Goal: Task Accomplishment & Management: Use online tool/utility

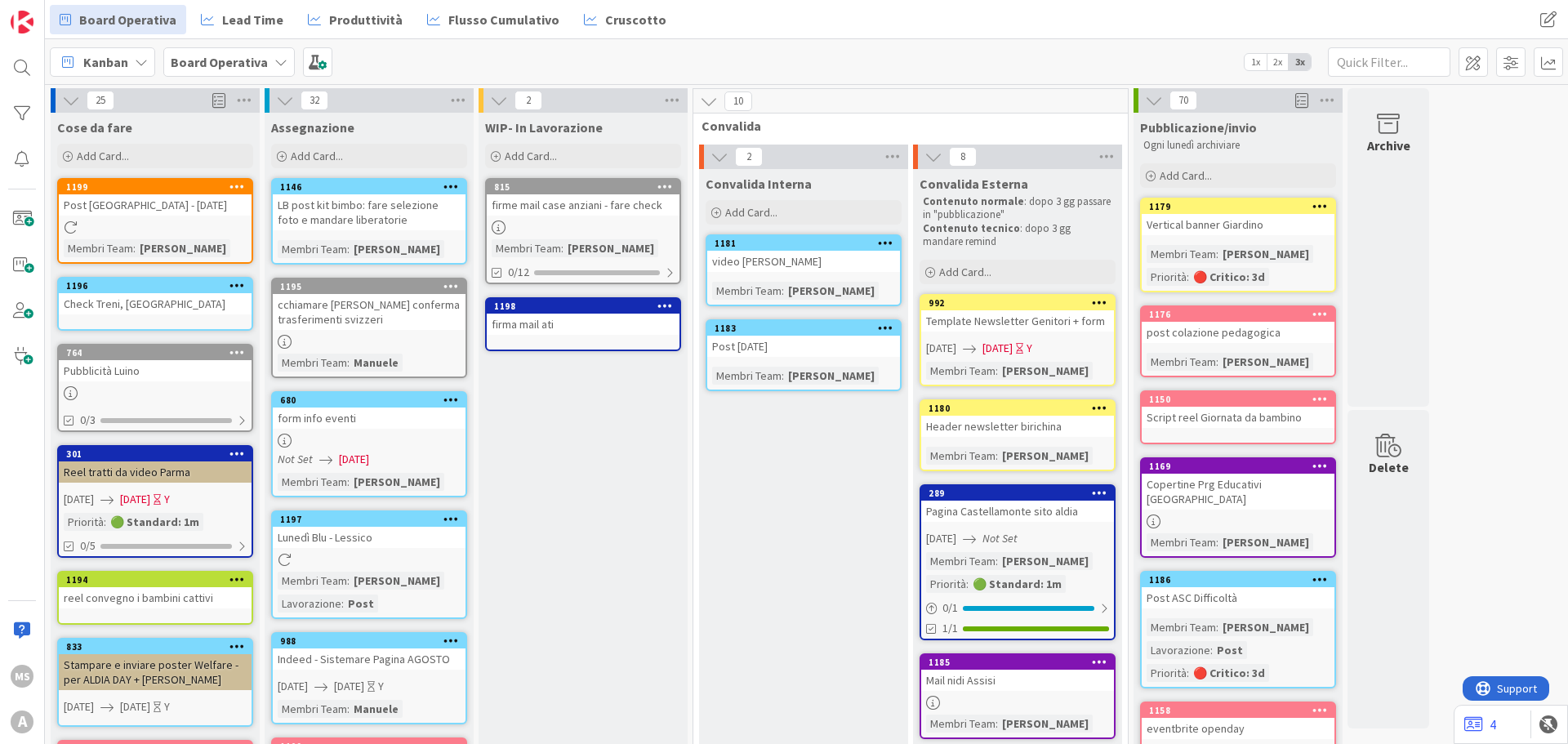
click at [226, 187] on div at bounding box center [236, 187] width 29 height 12
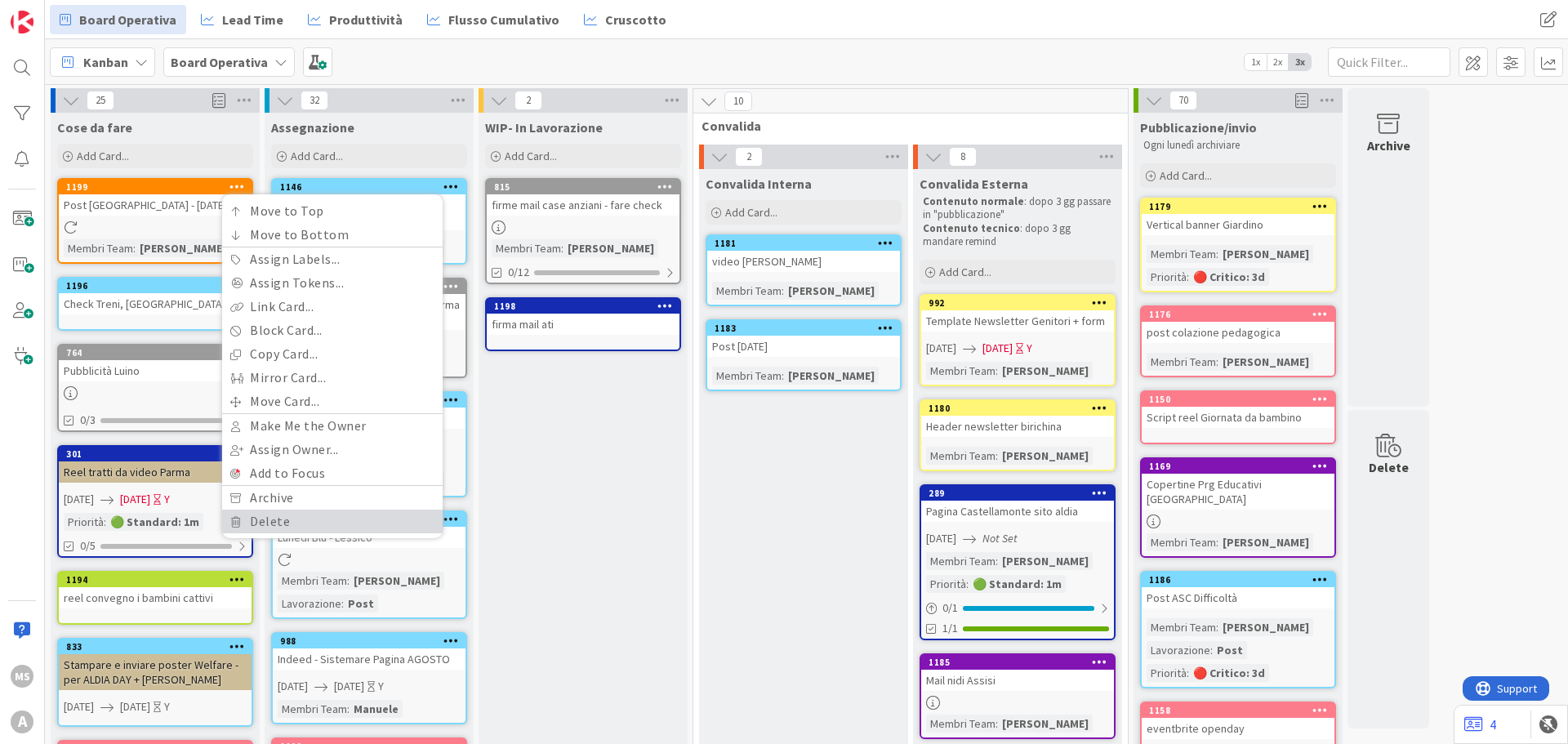
click at [270, 521] on link "Delete" at bounding box center [332, 521] width 221 height 24
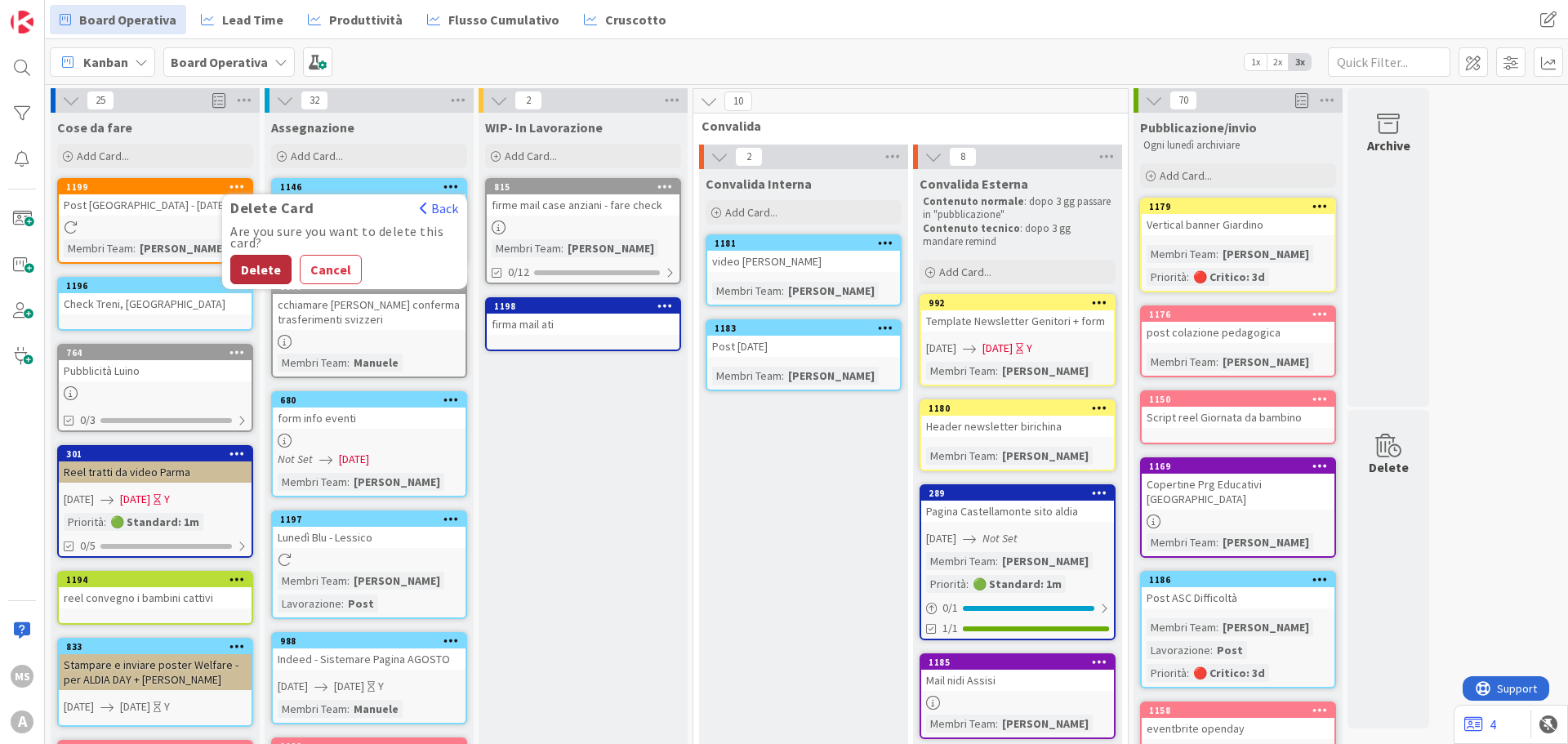
click at [252, 278] on button "Delete" at bounding box center [260, 269] width 61 height 29
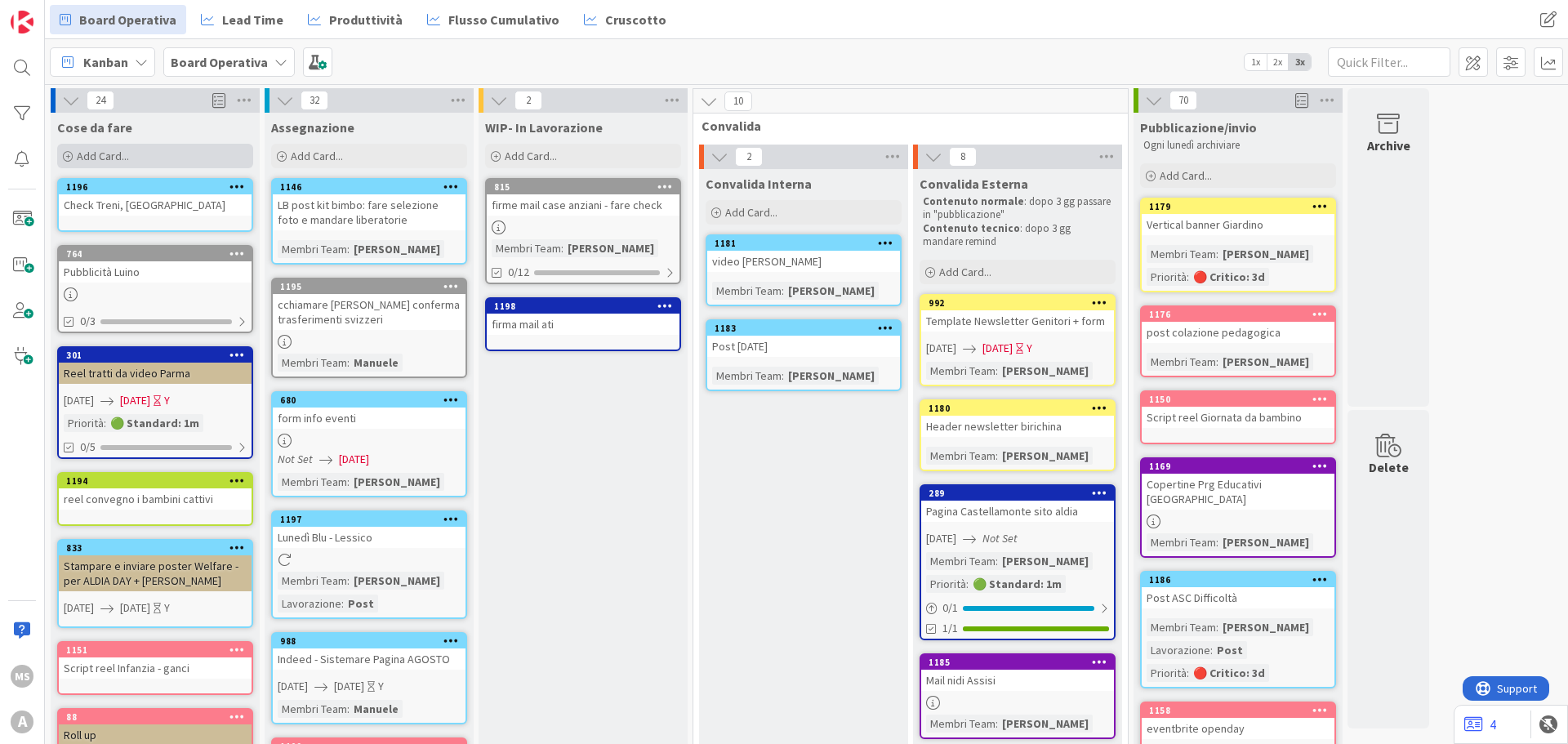
click at [167, 155] on div "Add Card..." at bounding box center [155, 155] width 196 height 24
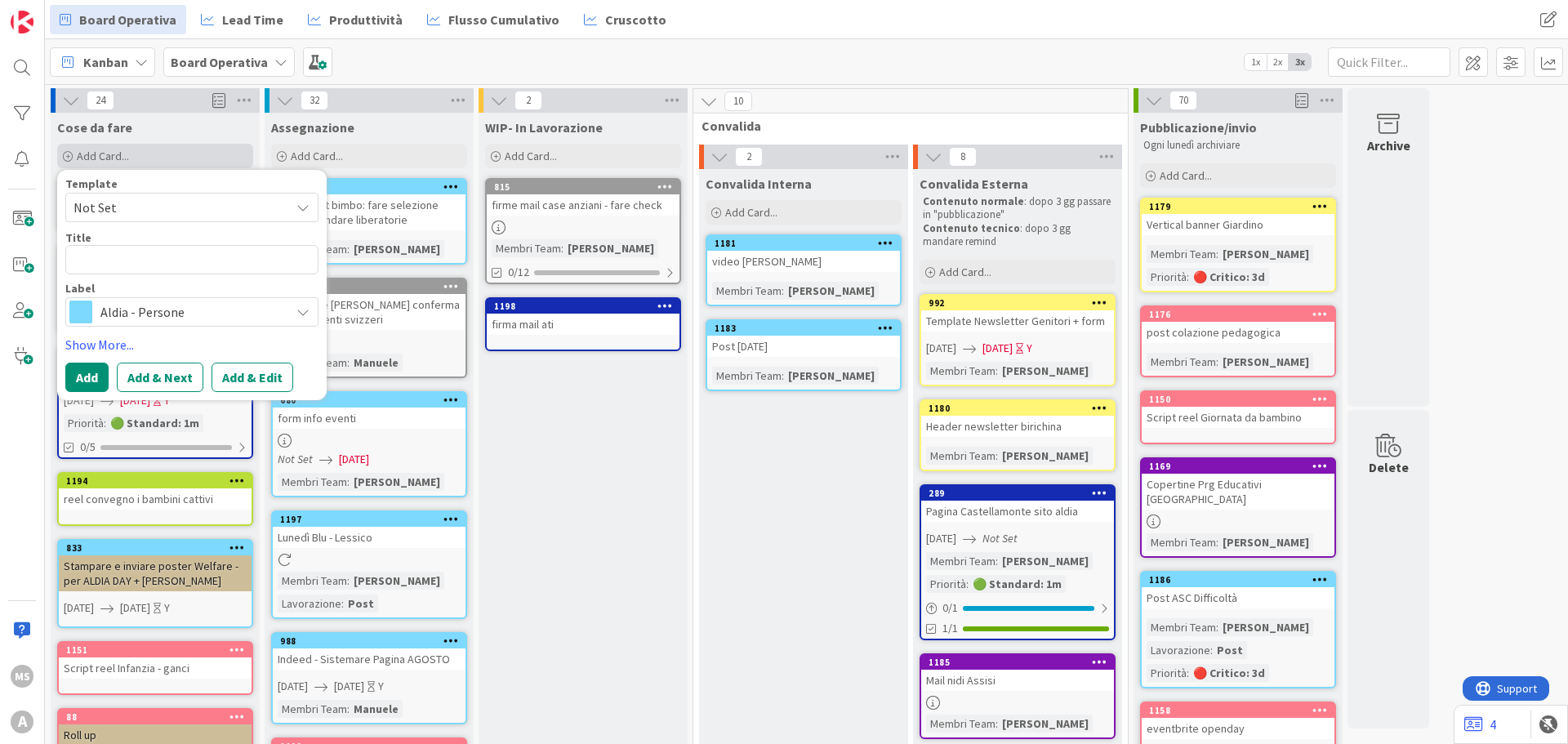
type textarea "x"
type textarea "S"
type textarea "x"
type textarea "Sc"
type textarea "x"
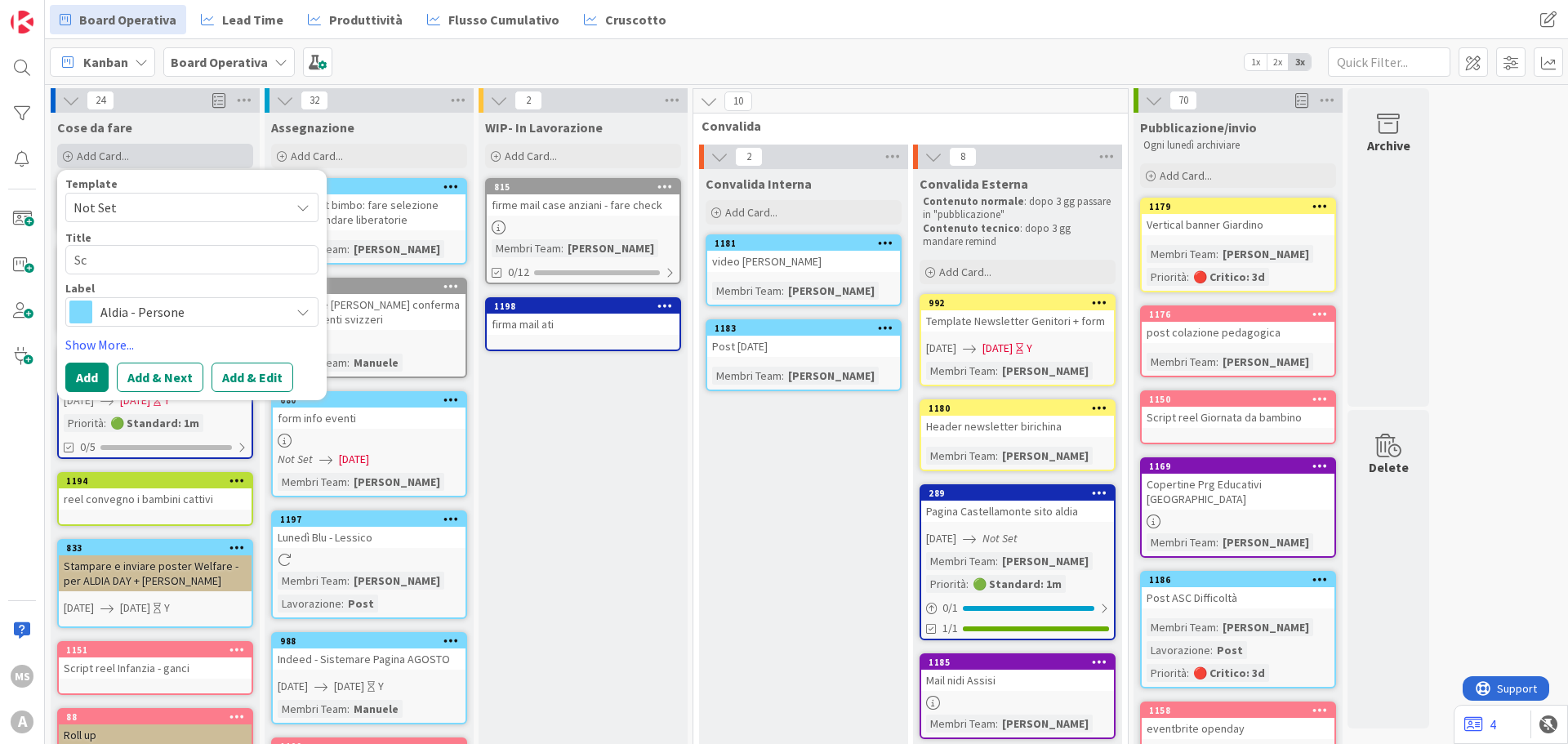
type textarea "Scs"
type textarea "x"
type textarea "Scst"
type textarea "x"
type textarea "Scs"
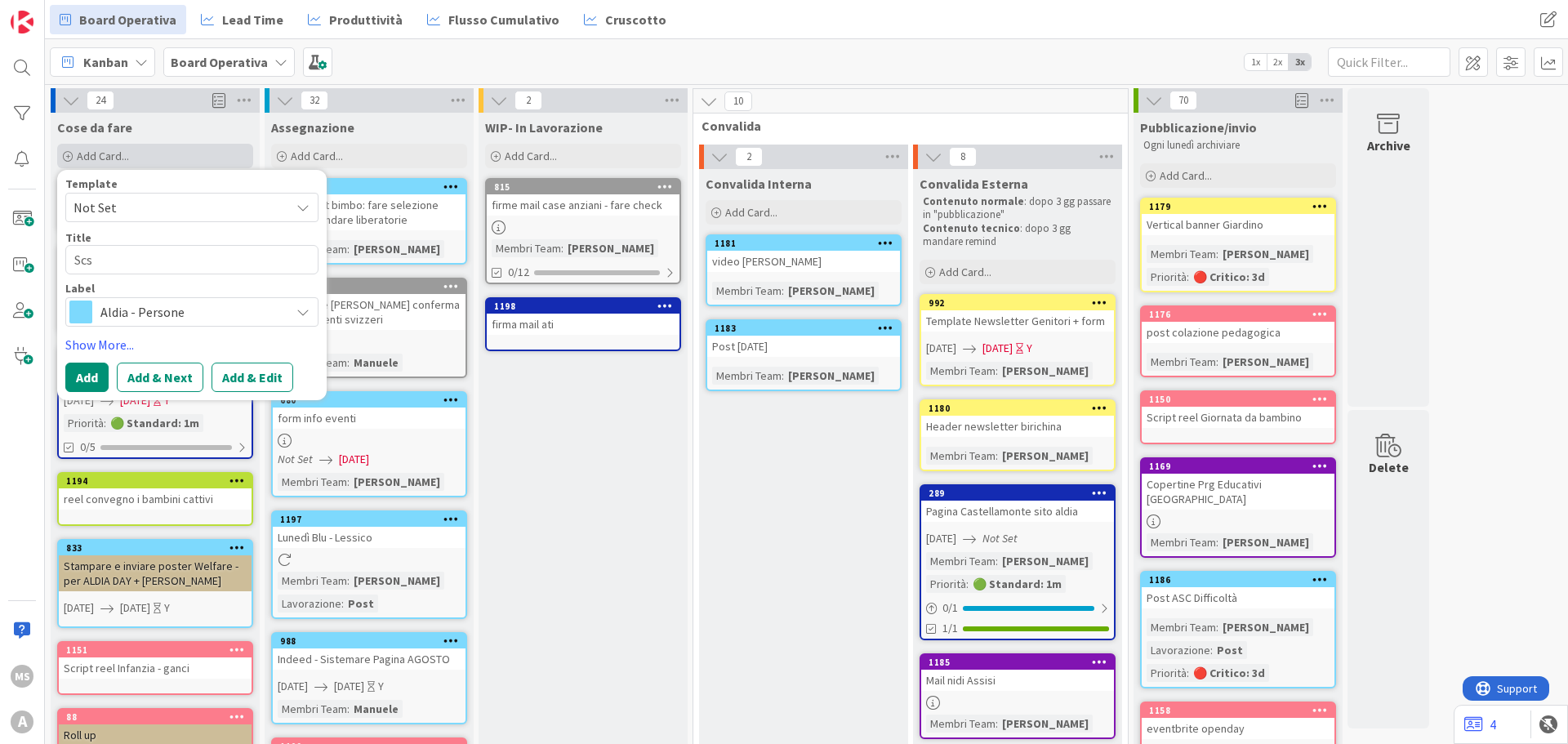
type textarea "x"
type textarea "Scsa"
type textarea "x"
type textarea "Scsat"
type textarea "x"
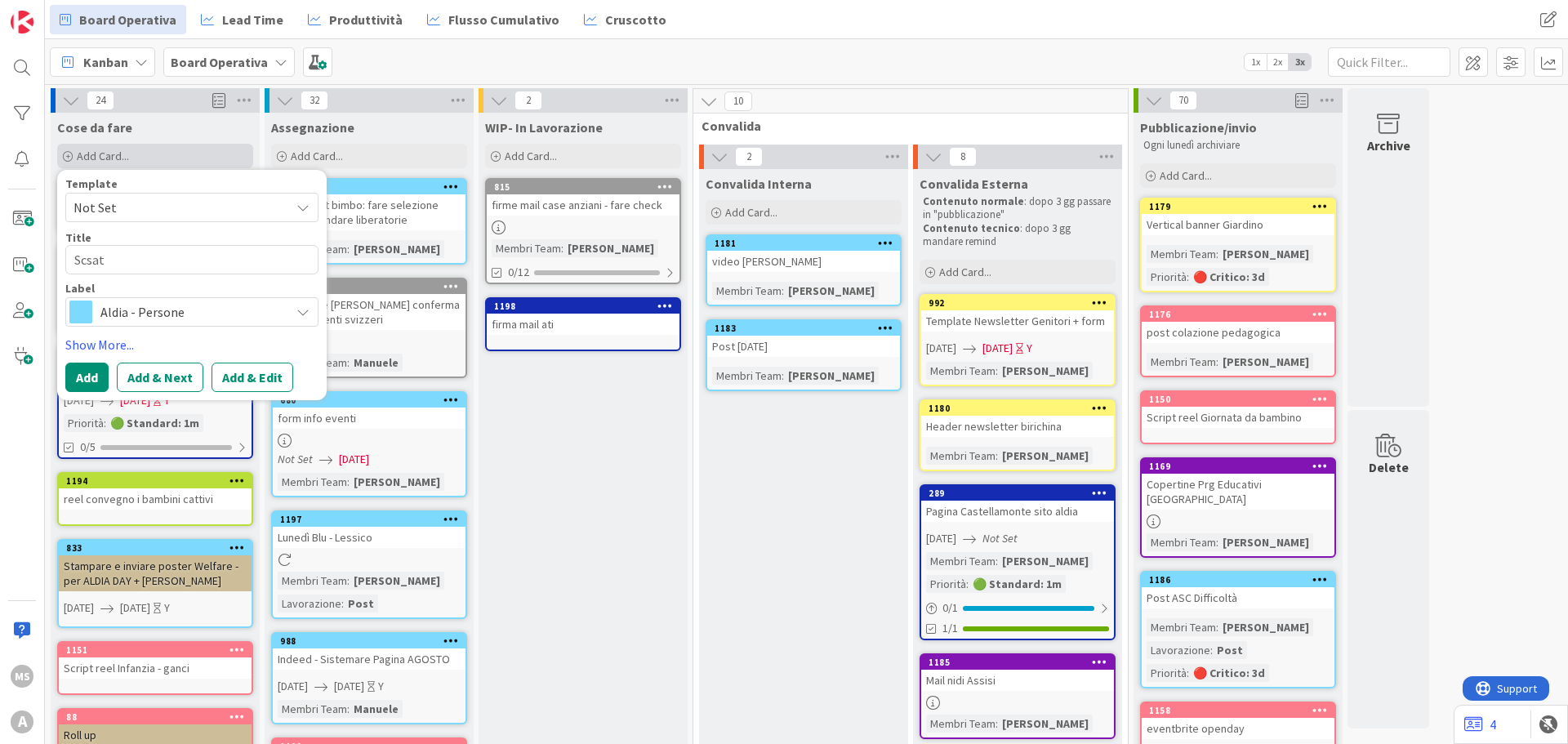
type textarea "Scsa"
type textarea "x"
type textarea "Scs"
type textarea "x"
type textarea "Sc"
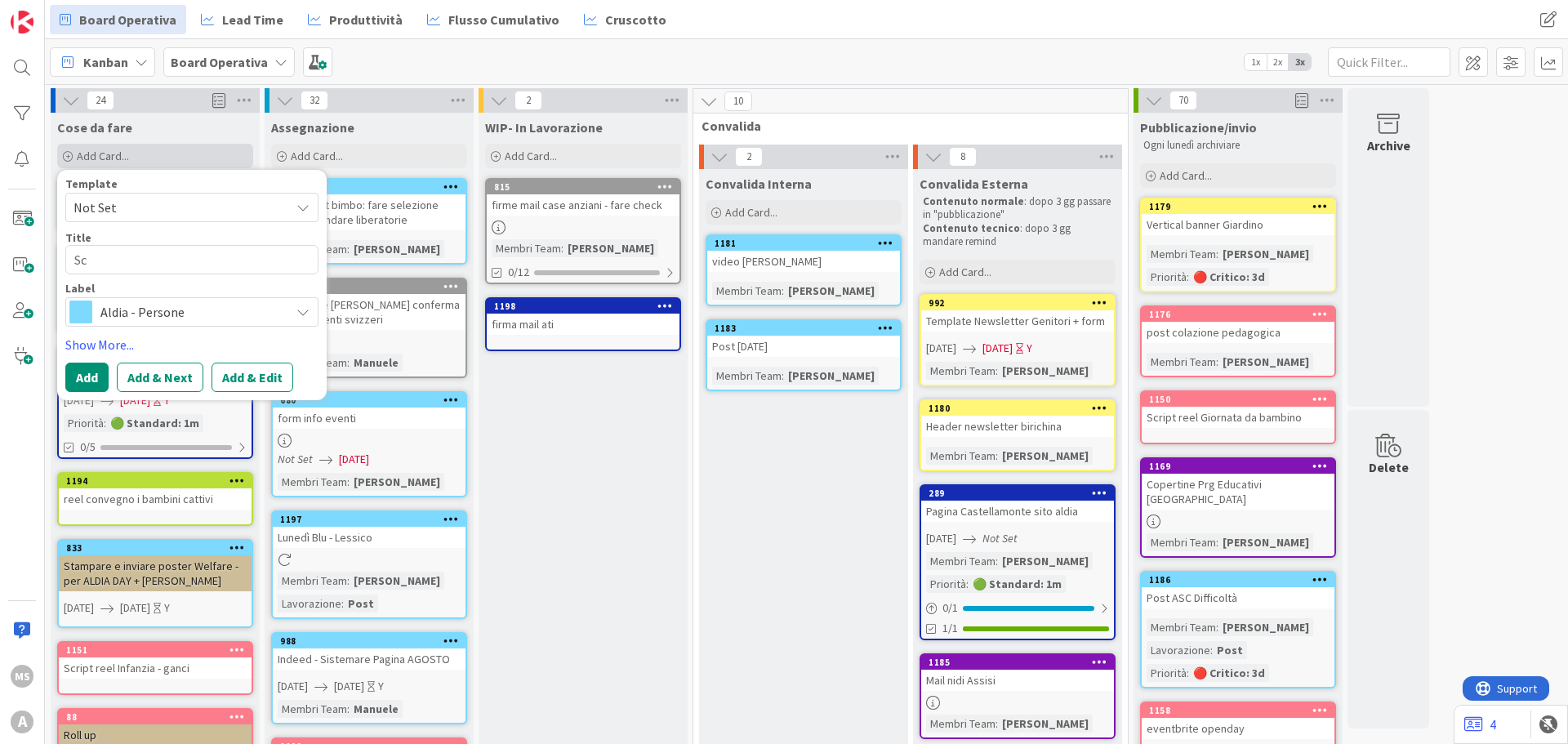
type textarea "x"
type textarea "S"
type textarea "x"
type textarea "P"
type textarea "x"
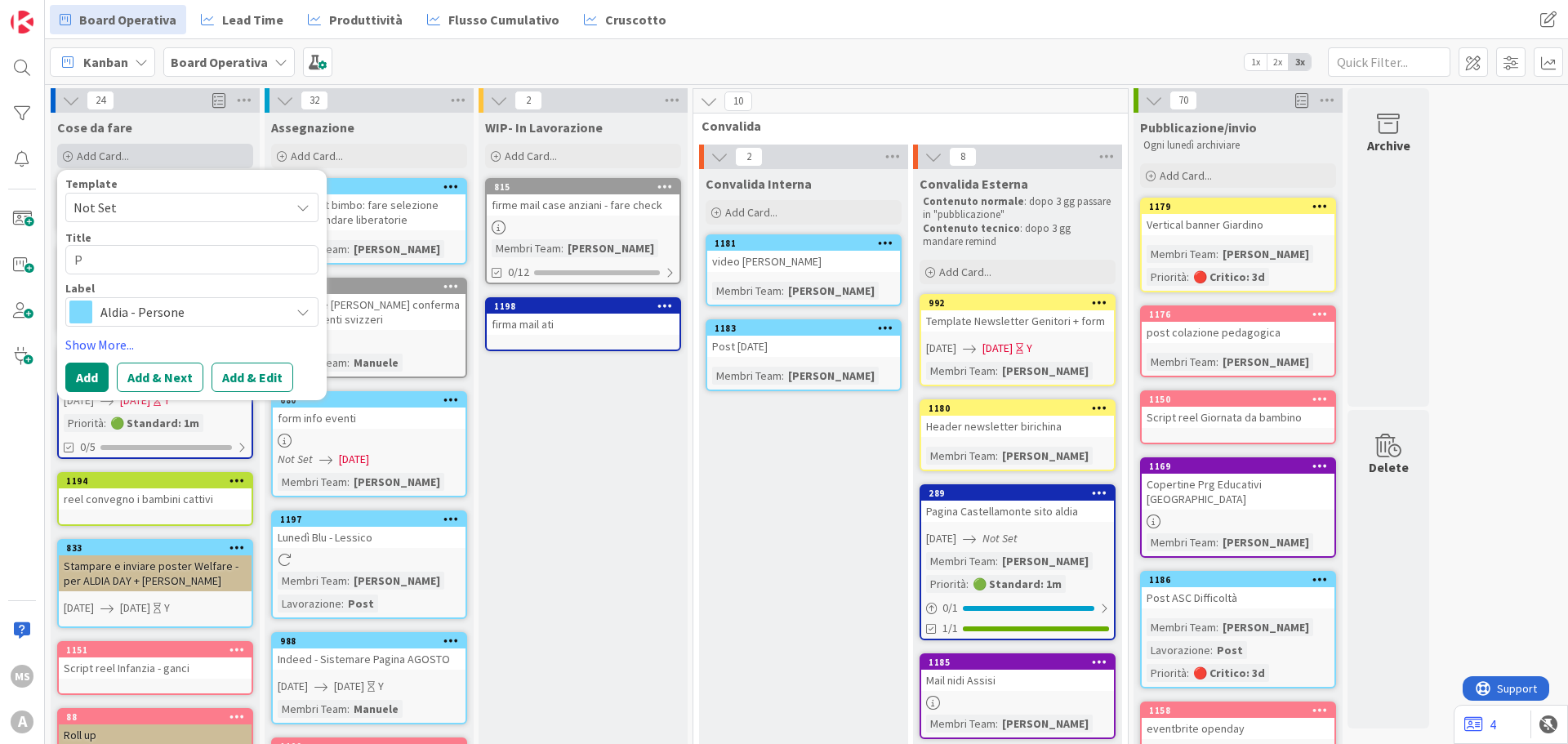
type textarea "Pr"
type textarea "x"
type textarea "Pre"
type textarea "x"
type textarea "Prep"
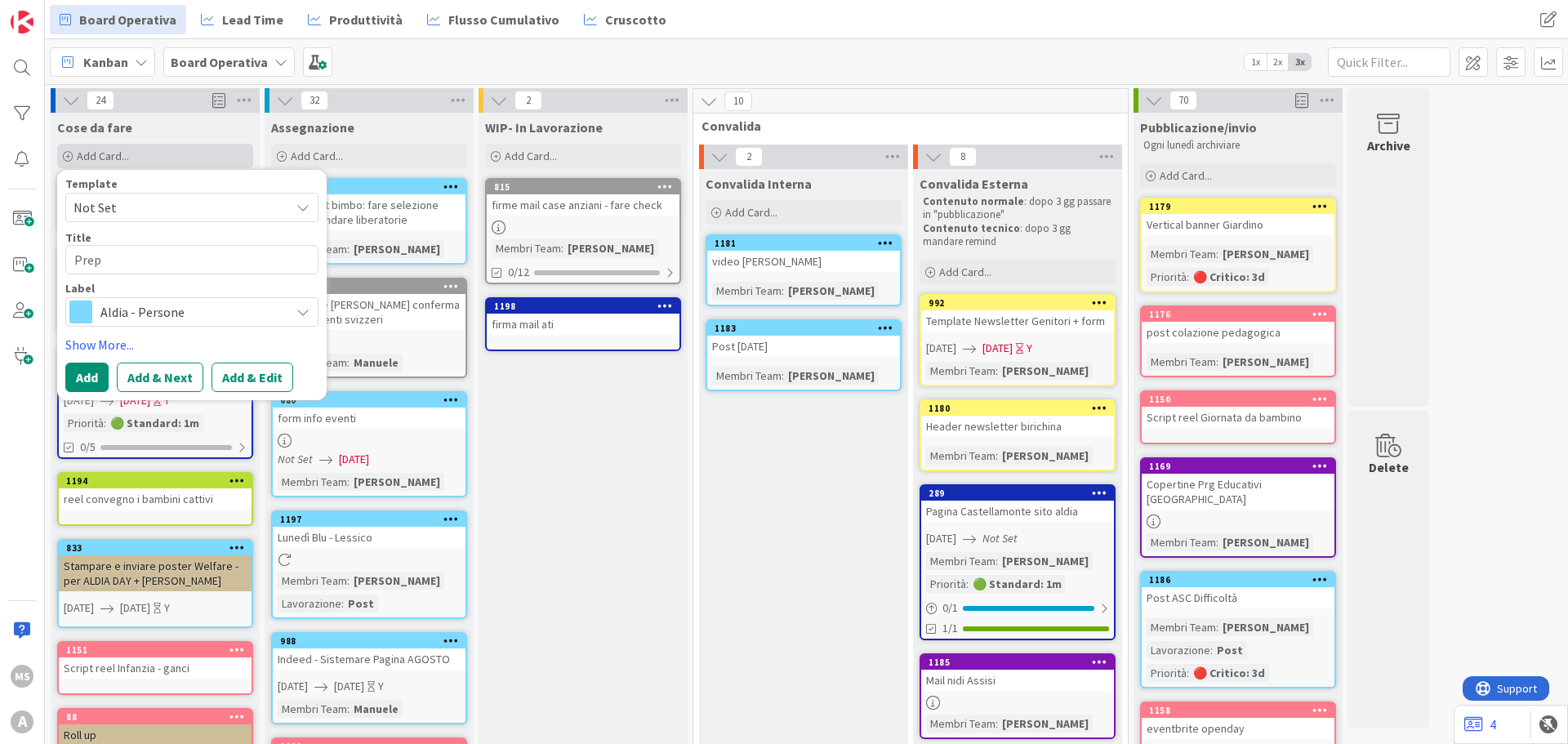
type textarea "x"
type textarea "Prepa"
type textarea "x"
type textarea "Prepar"
type textarea "x"
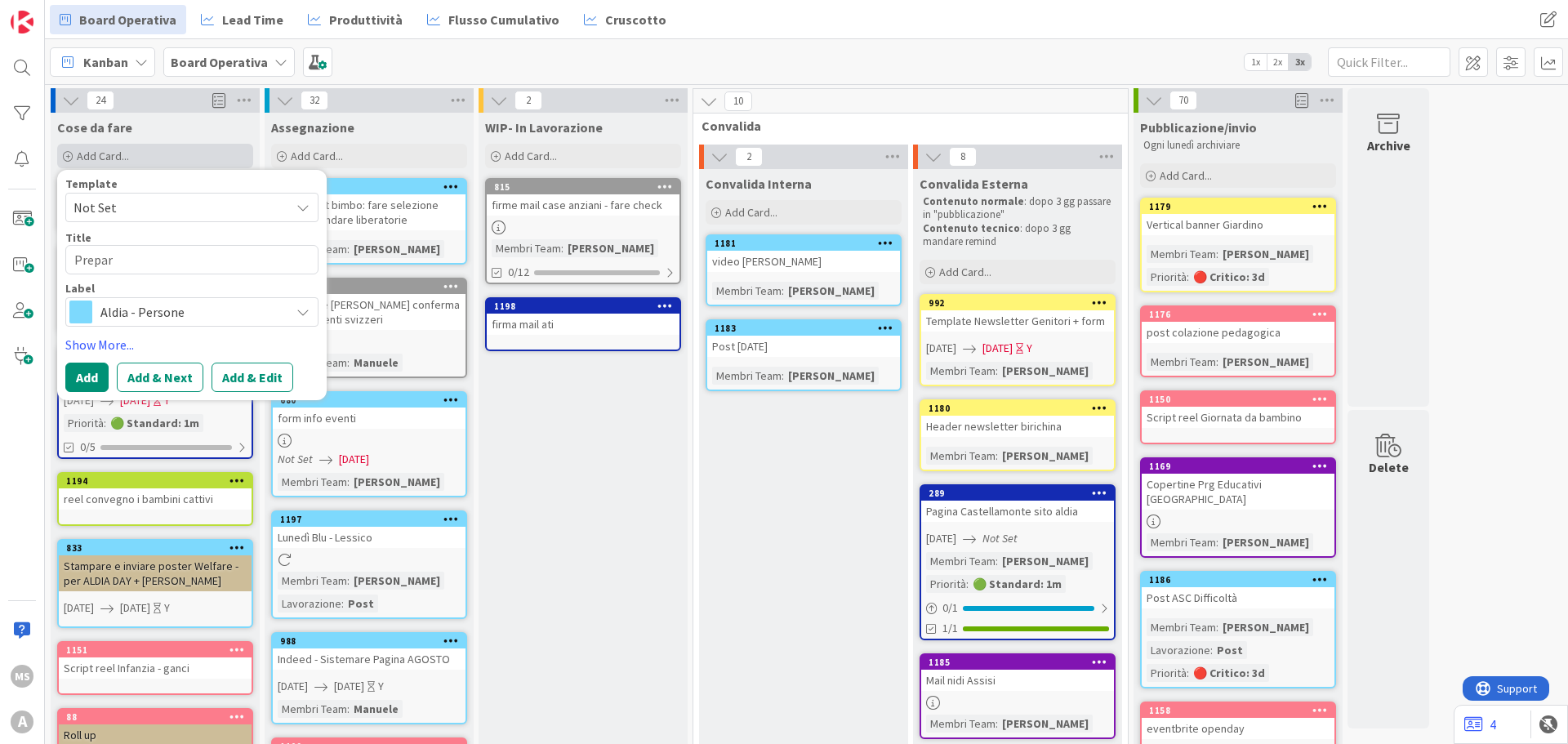
type textarea "Prepara"
type textarea "x"
type textarea "Preparar"
type textarea "x"
type textarea "Preparare"
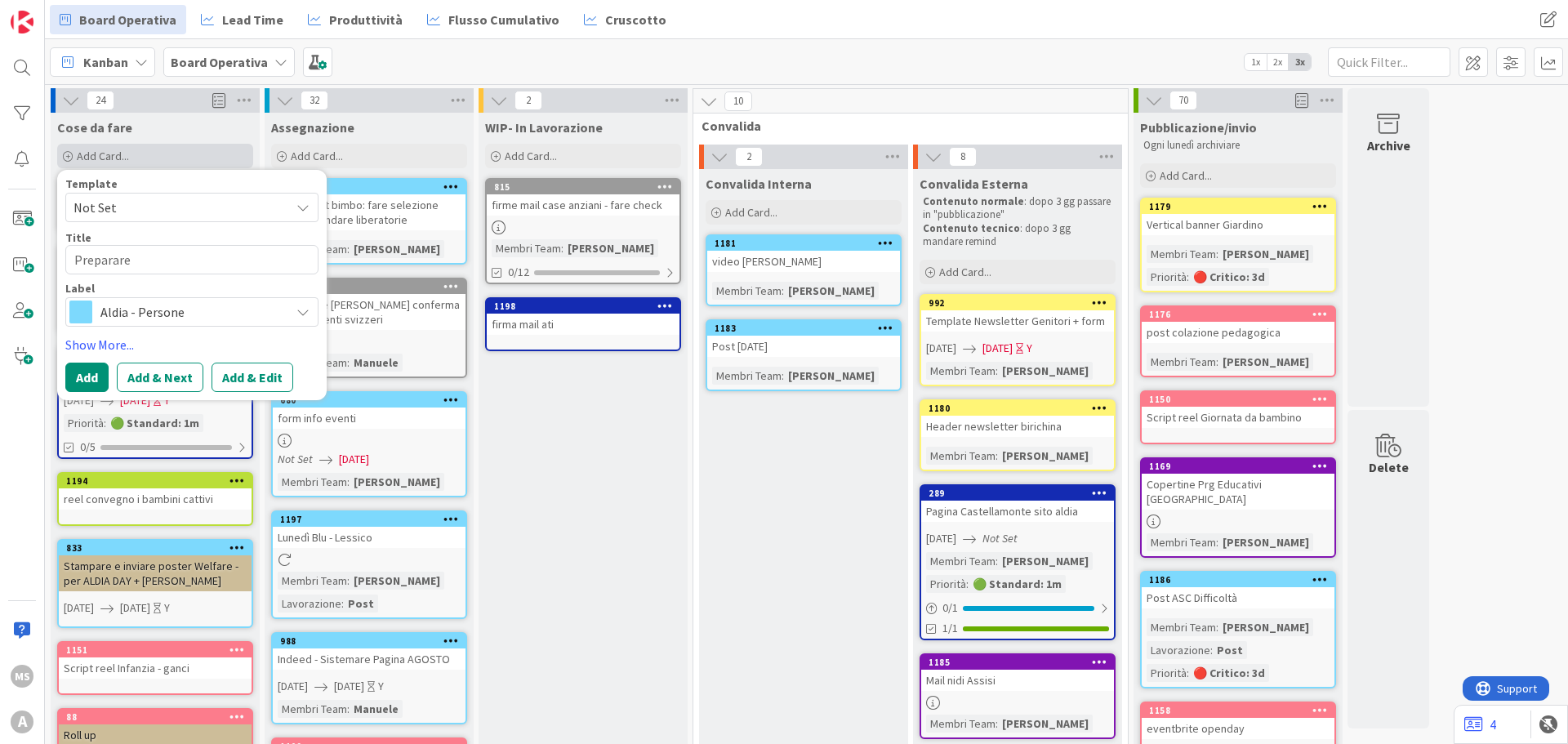
type textarea "x"
type textarea "Preparare"
type textarea "x"
type textarea "Preparare +"
type textarea "x"
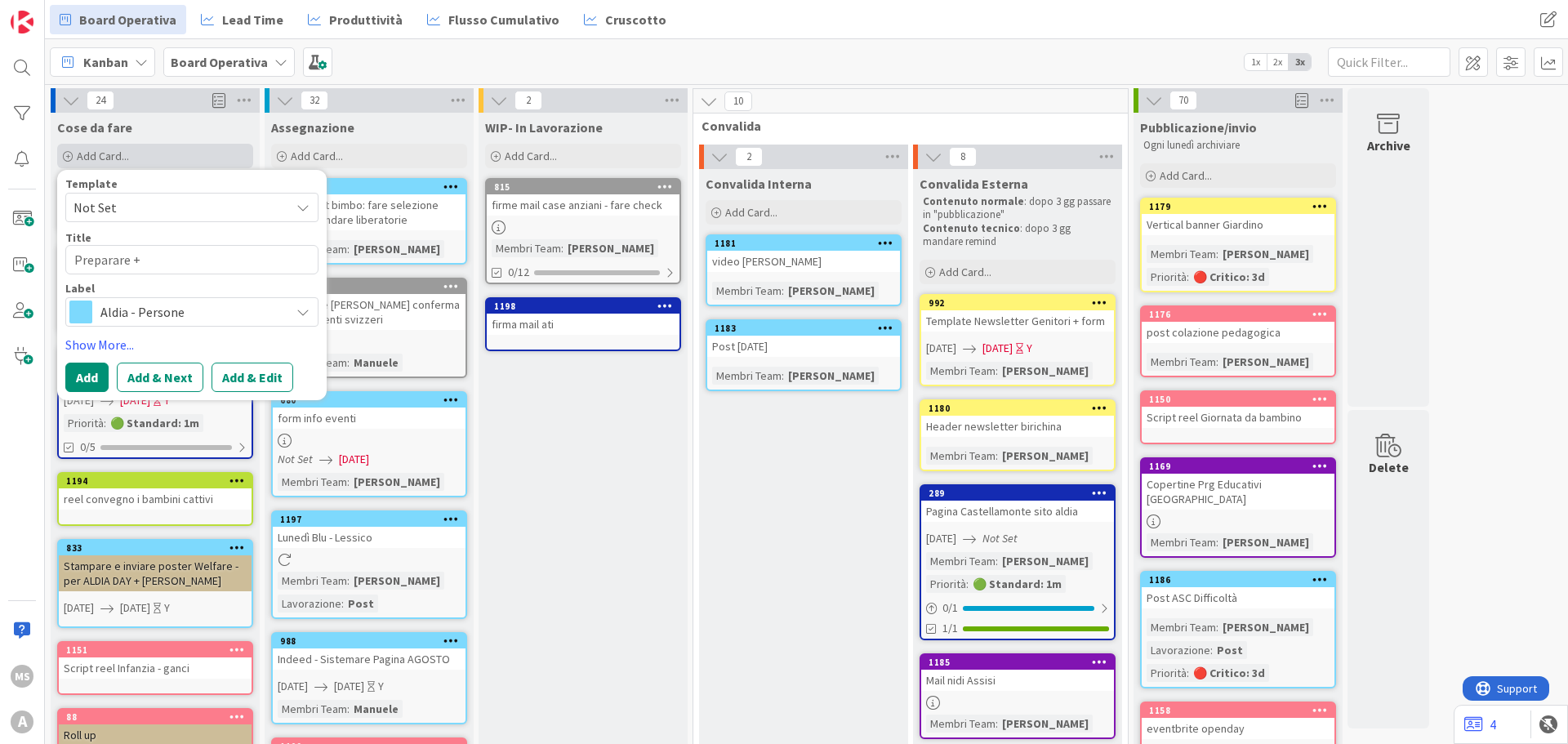
type textarea "Preparare +"
type textarea "x"
type textarea "Preparare + s"
type textarea "x"
type textarea "Preparare + sp"
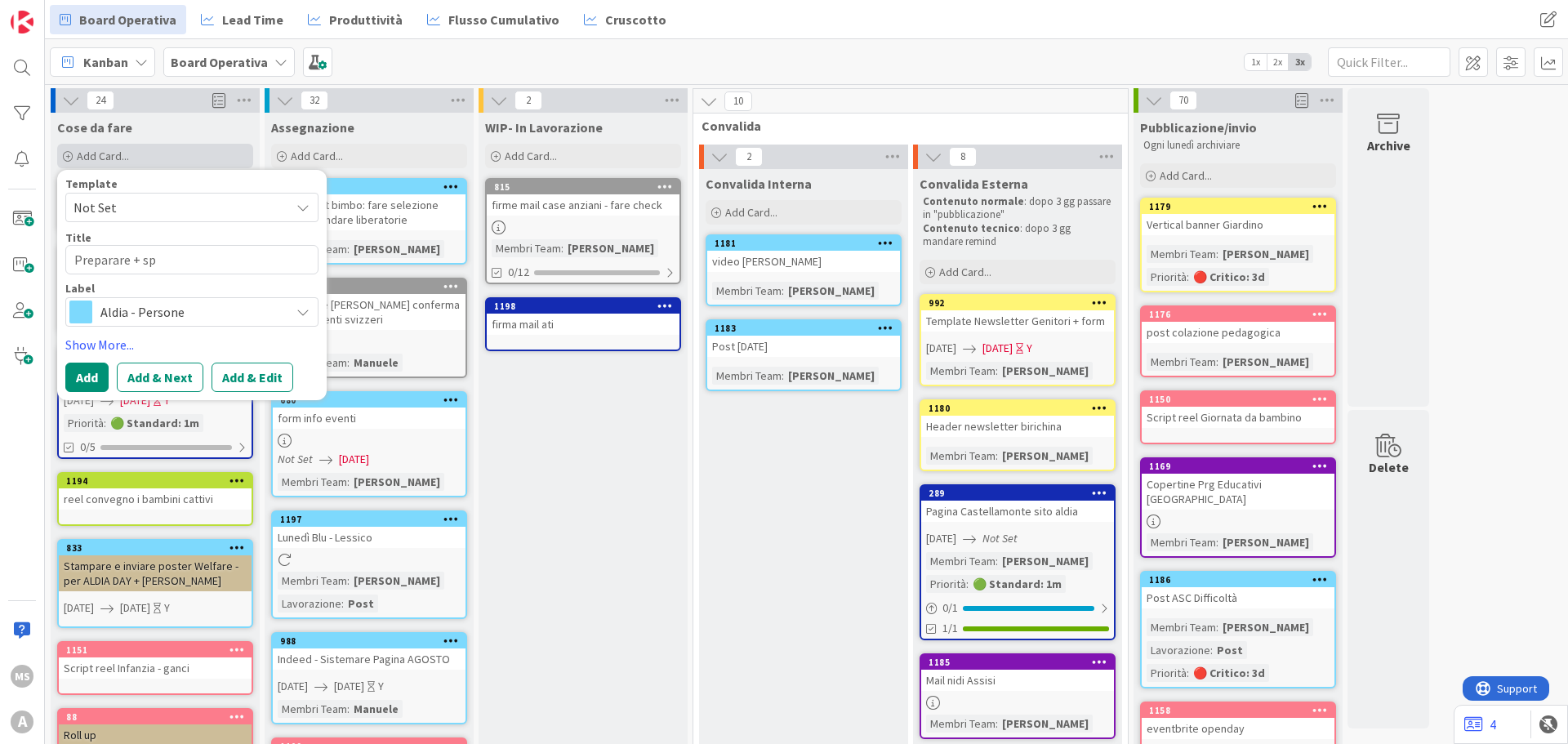
type textarea "x"
type textarea "Preparare + spe"
type textarea "x"
type textarea "Preparare + sped"
type textarea "x"
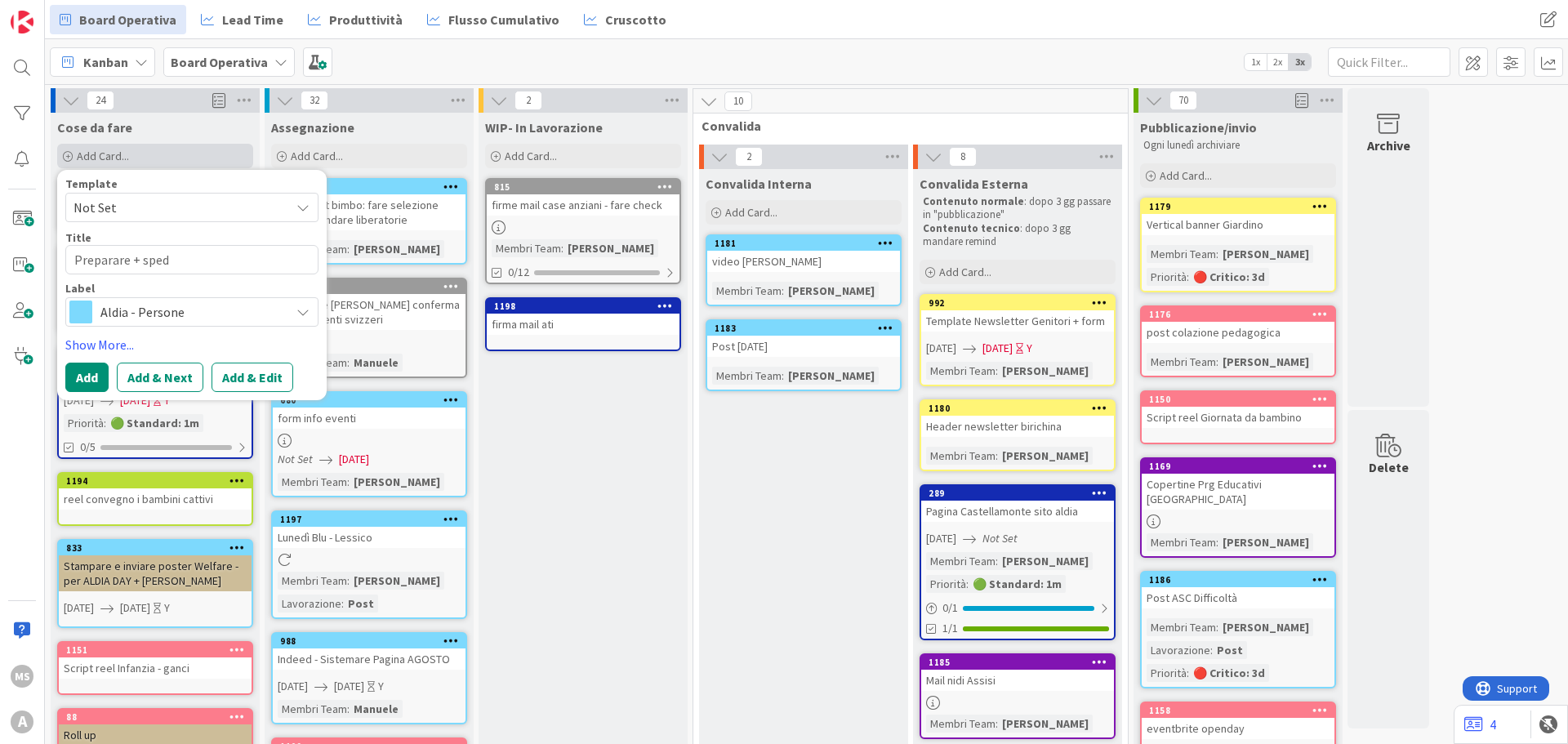
type textarea "Preparare + spedu"
type textarea "x"
type textarea "Preparare + spedur"
type textarea "x"
type textarea "Preparare + spedure"
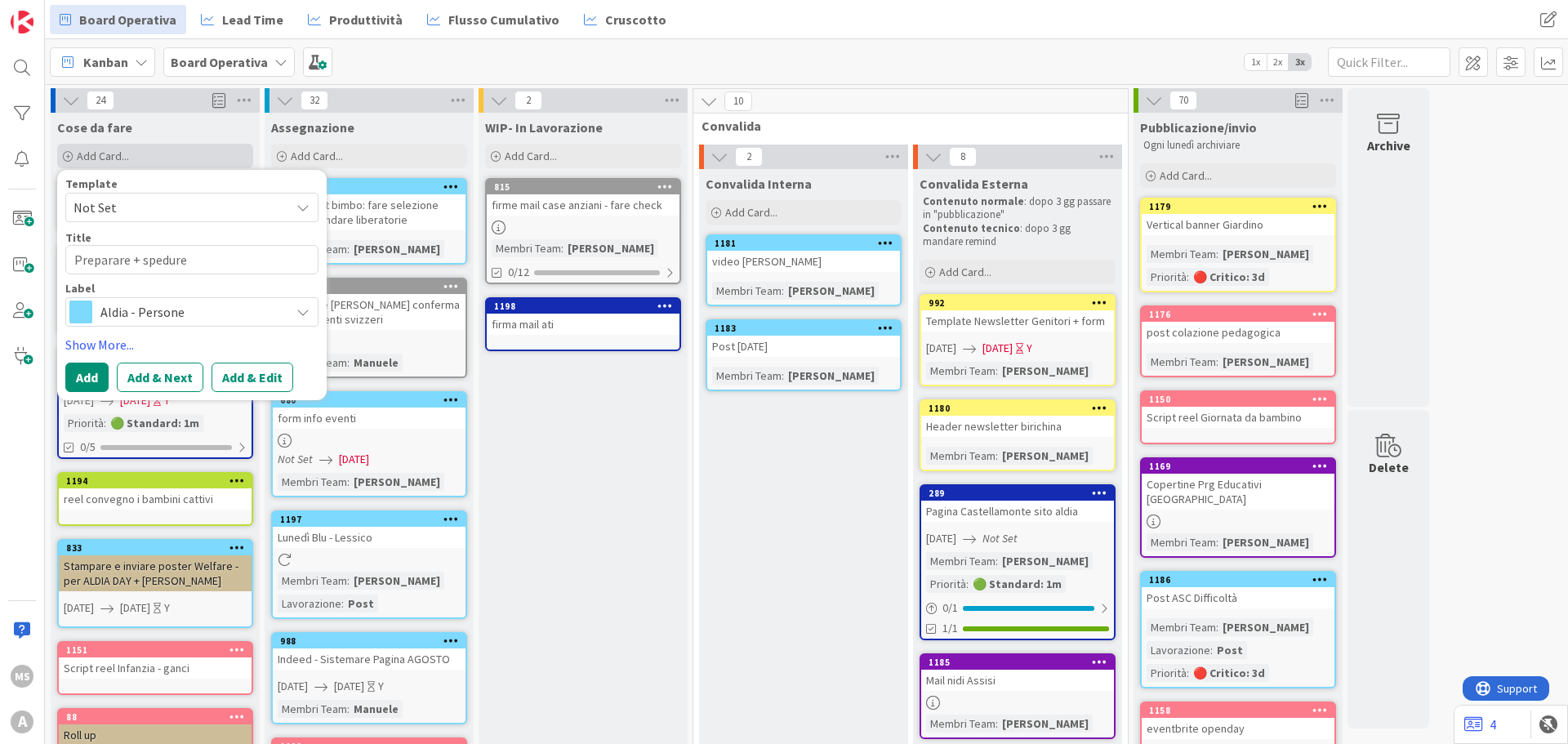
type textarea "x"
type textarea "Preparare + spedure"
type textarea "x"
type textarea "Preparare + spedure"
type textarea "x"
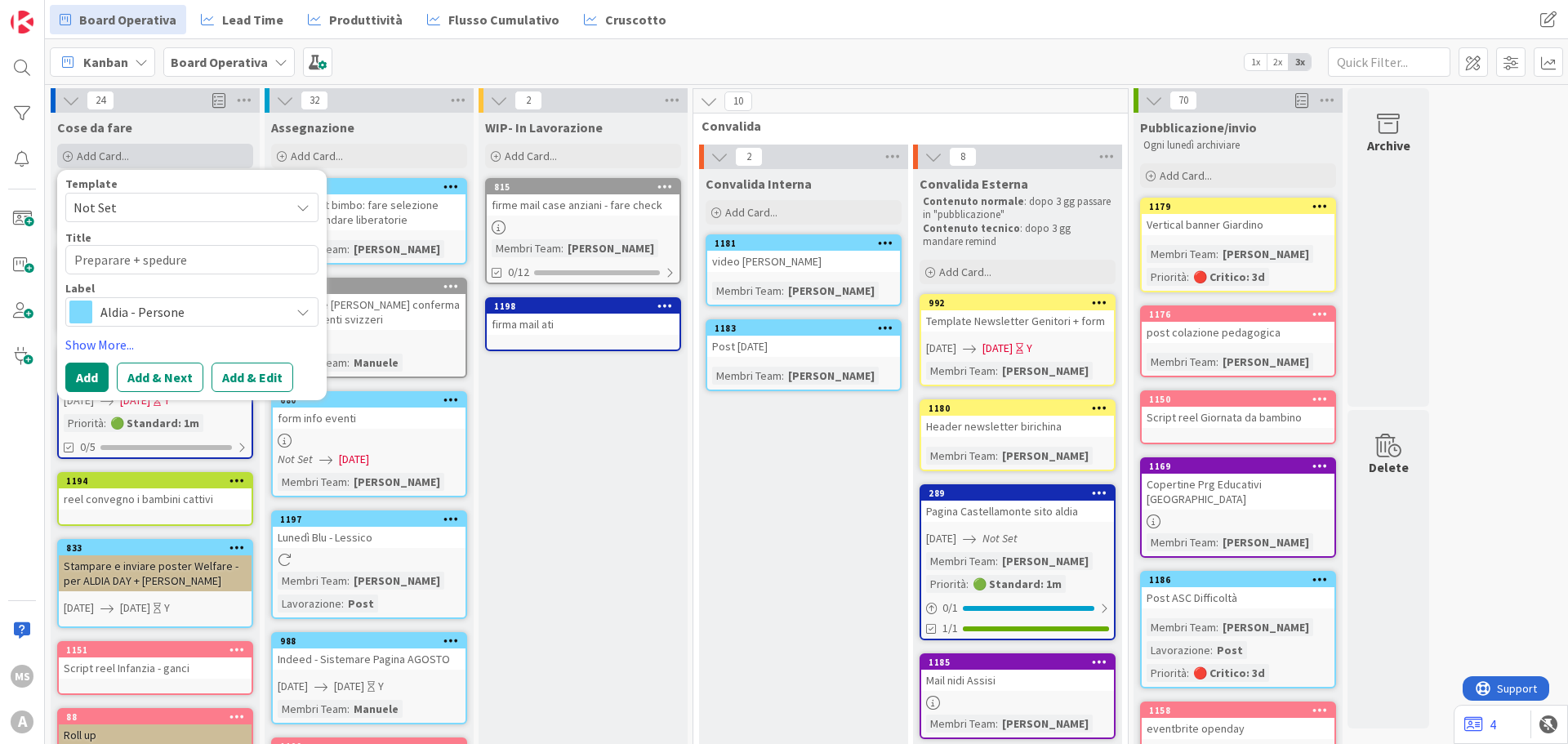
type textarea "Preparare + spedur"
type textarea "x"
type textarea "Preparare + spedu"
type textarea "x"
type textarea "Preparare + sped"
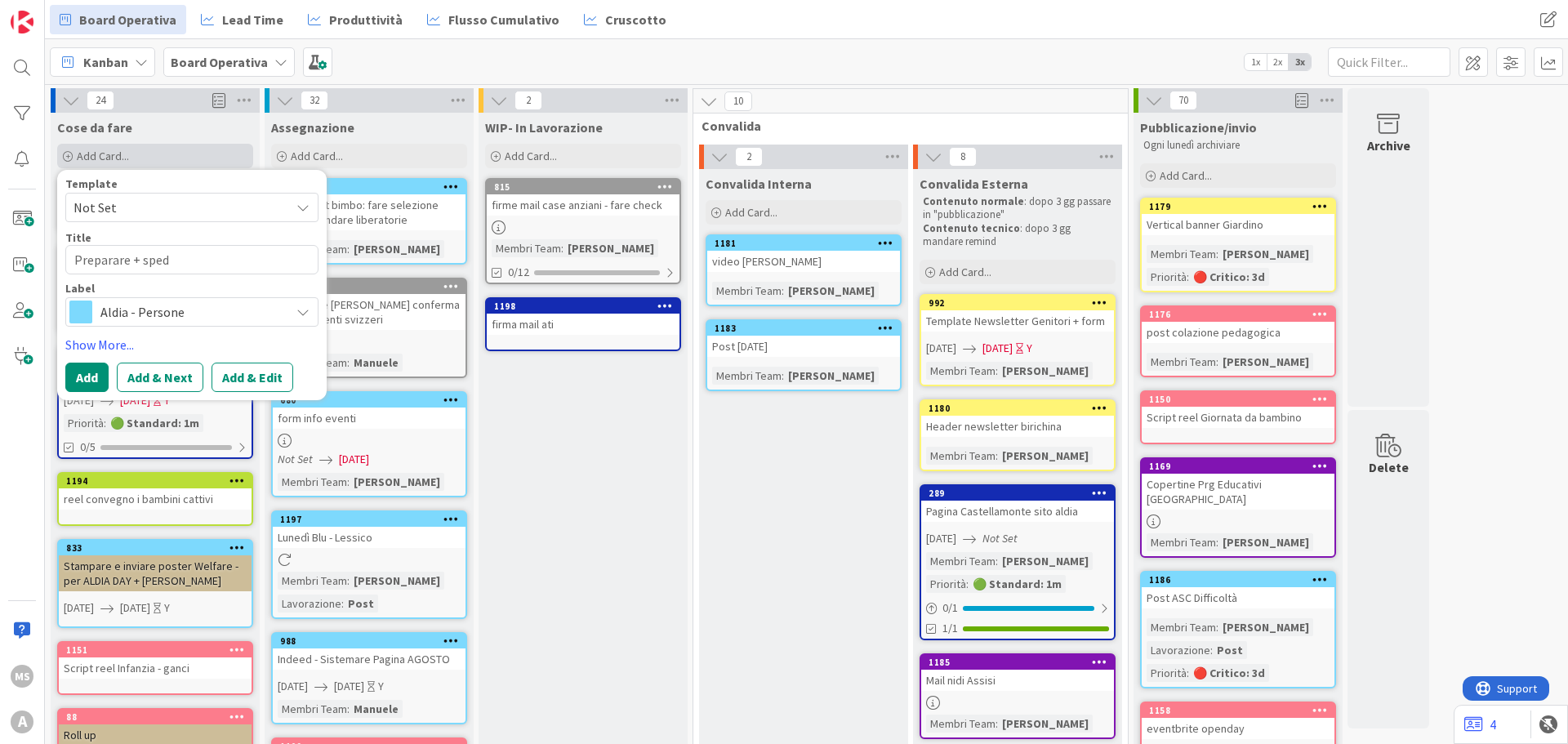
type textarea "x"
type textarea "Preparare + spedi"
type textarea "x"
type textarea "Preparare + spedir"
type textarea "x"
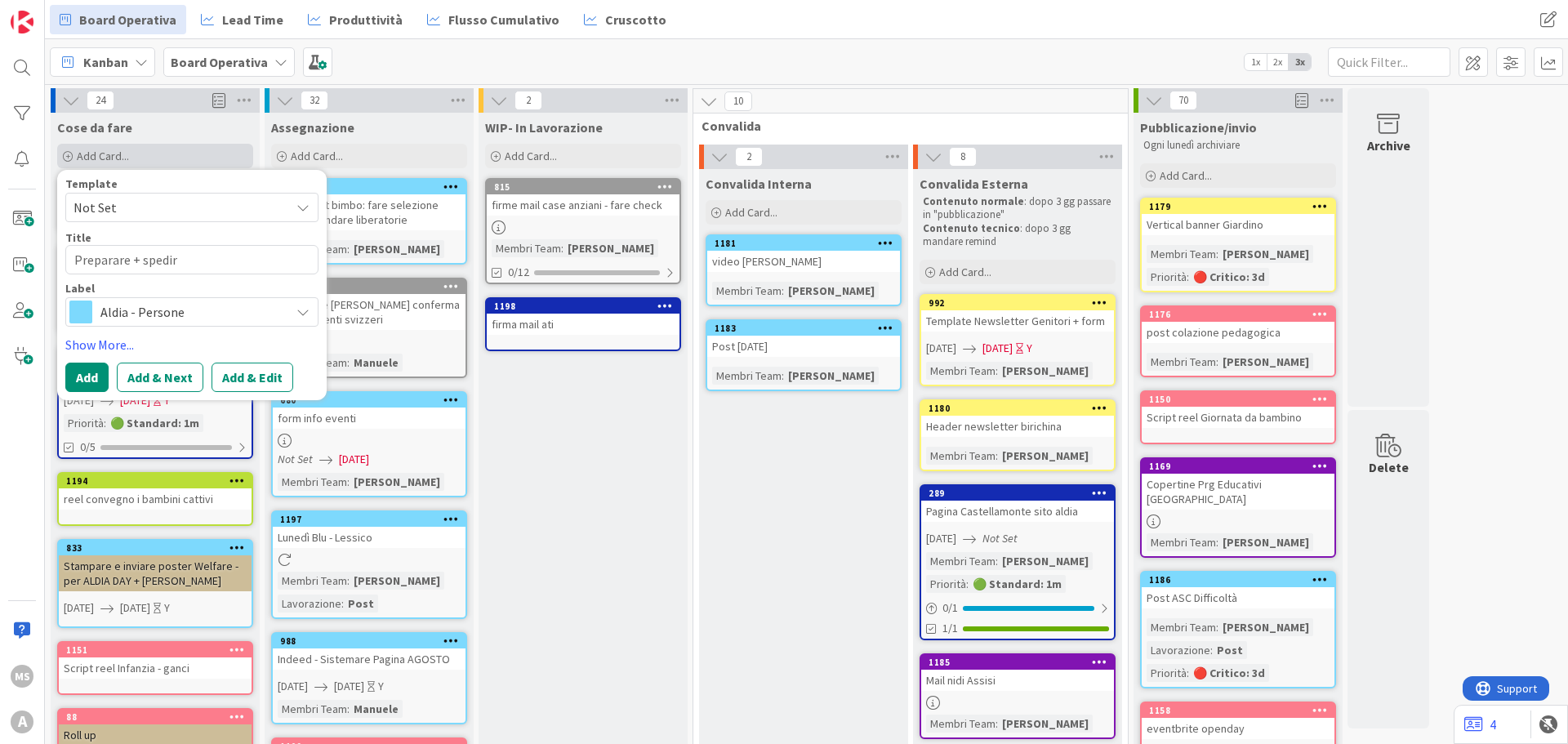
type textarea "Preparare + spedire"
type textarea "x"
type textarea "Preparare + spedire"
type textarea "x"
type textarea "Preparare + spedire G"
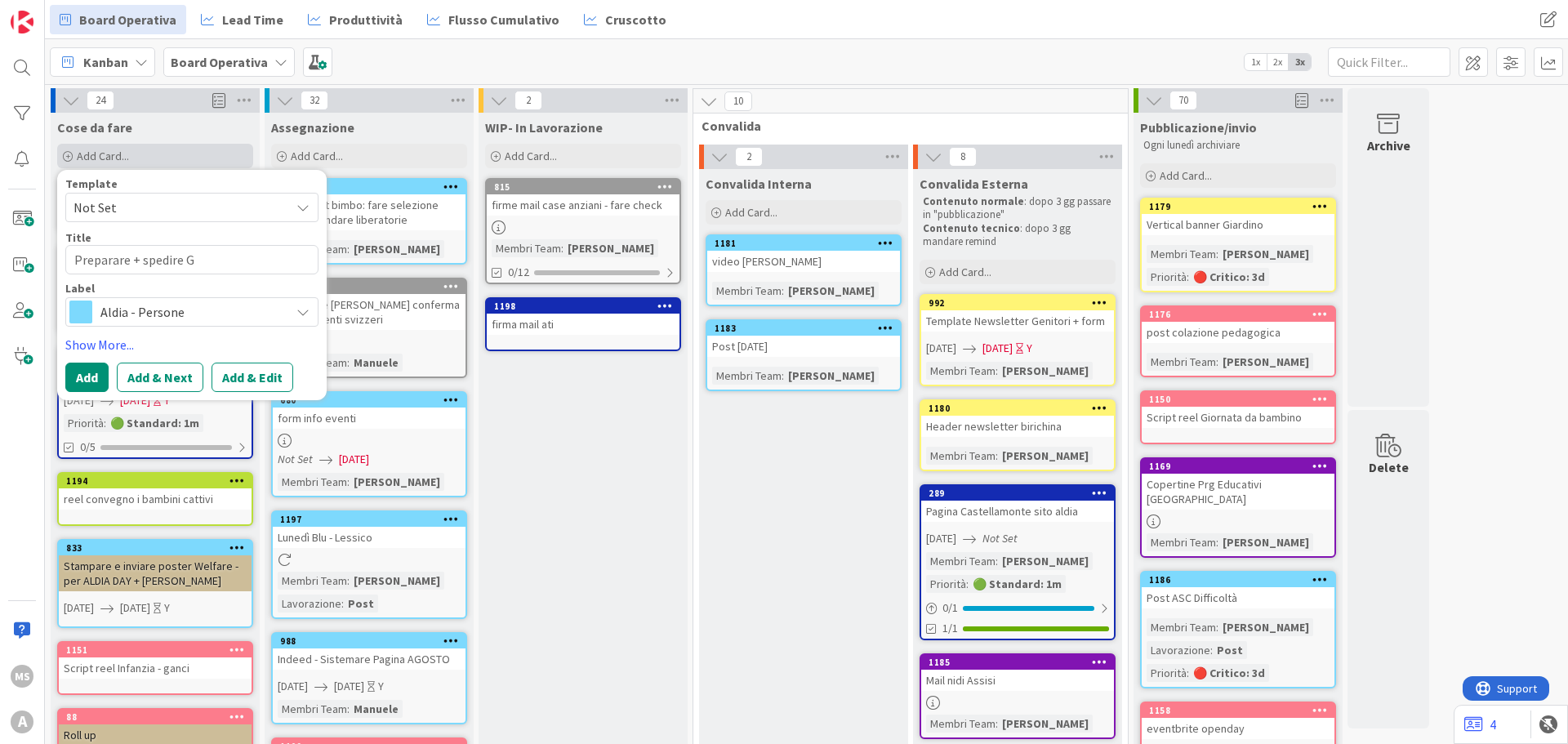
type textarea "x"
type textarea "Preparare + spedire Ga"
type textarea "x"
type textarea "Preparare + spedire Gad"
type textarea "x"
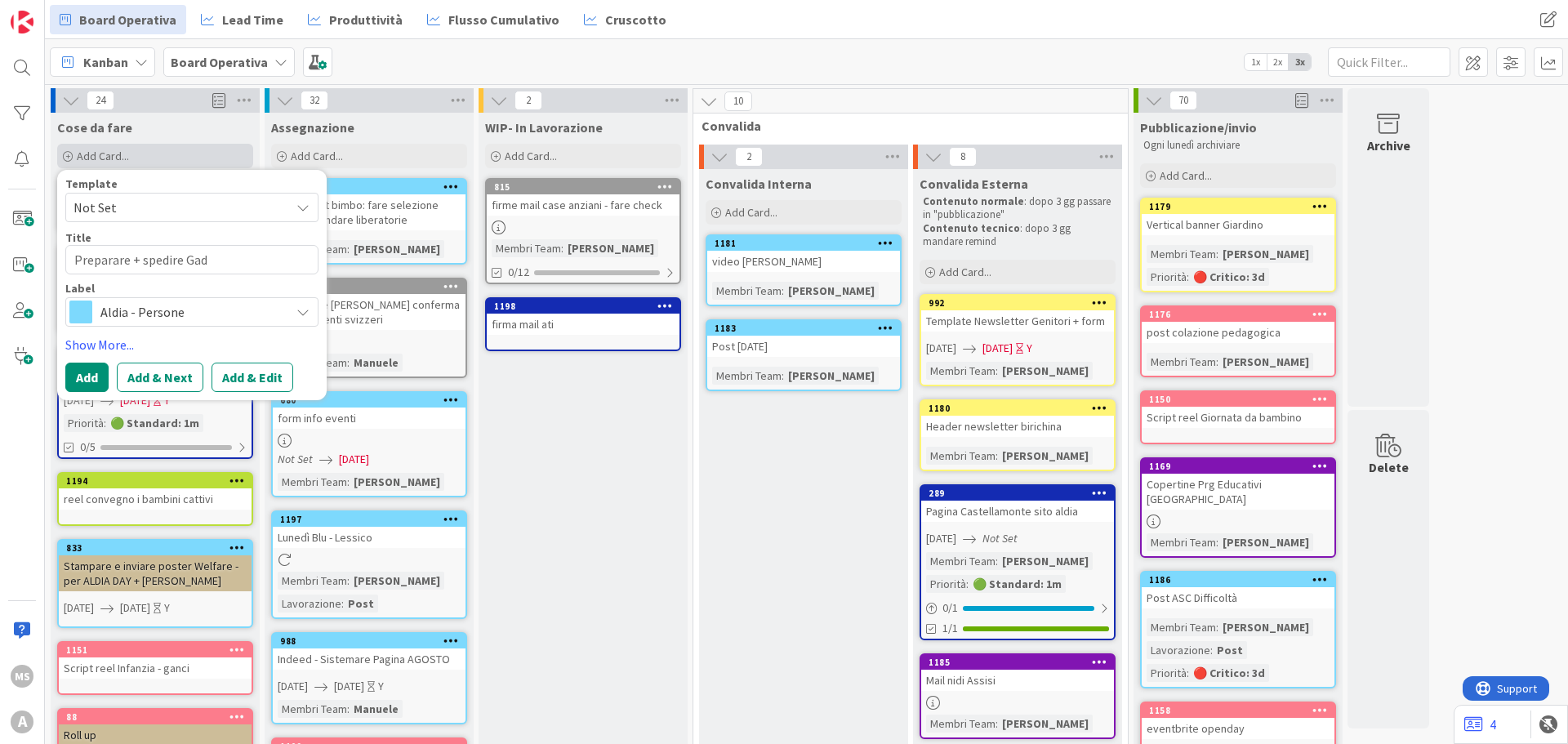
type textarea "Preparare + spedire Gadg"
type textarea "x"
type textarea "Preparare + spedire Gadge"
type textarea "x"
type textarea "Preparare + spedire Gadget"
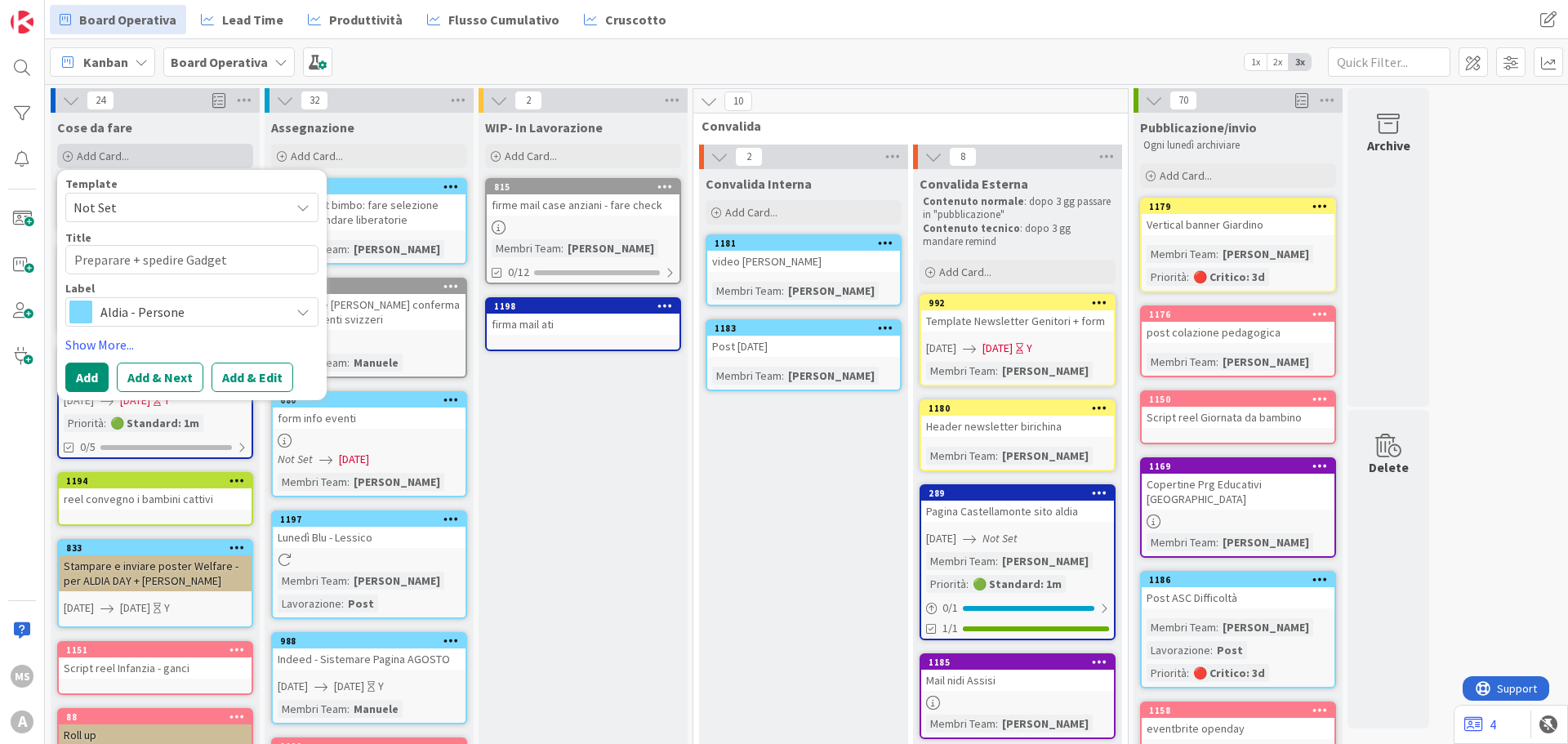
type textarea "x"
type textarea "Preparare + spedire Gadget"
type textarea "x"
type textarea "Preparare + spedire Gadget A"
type textarea "x"
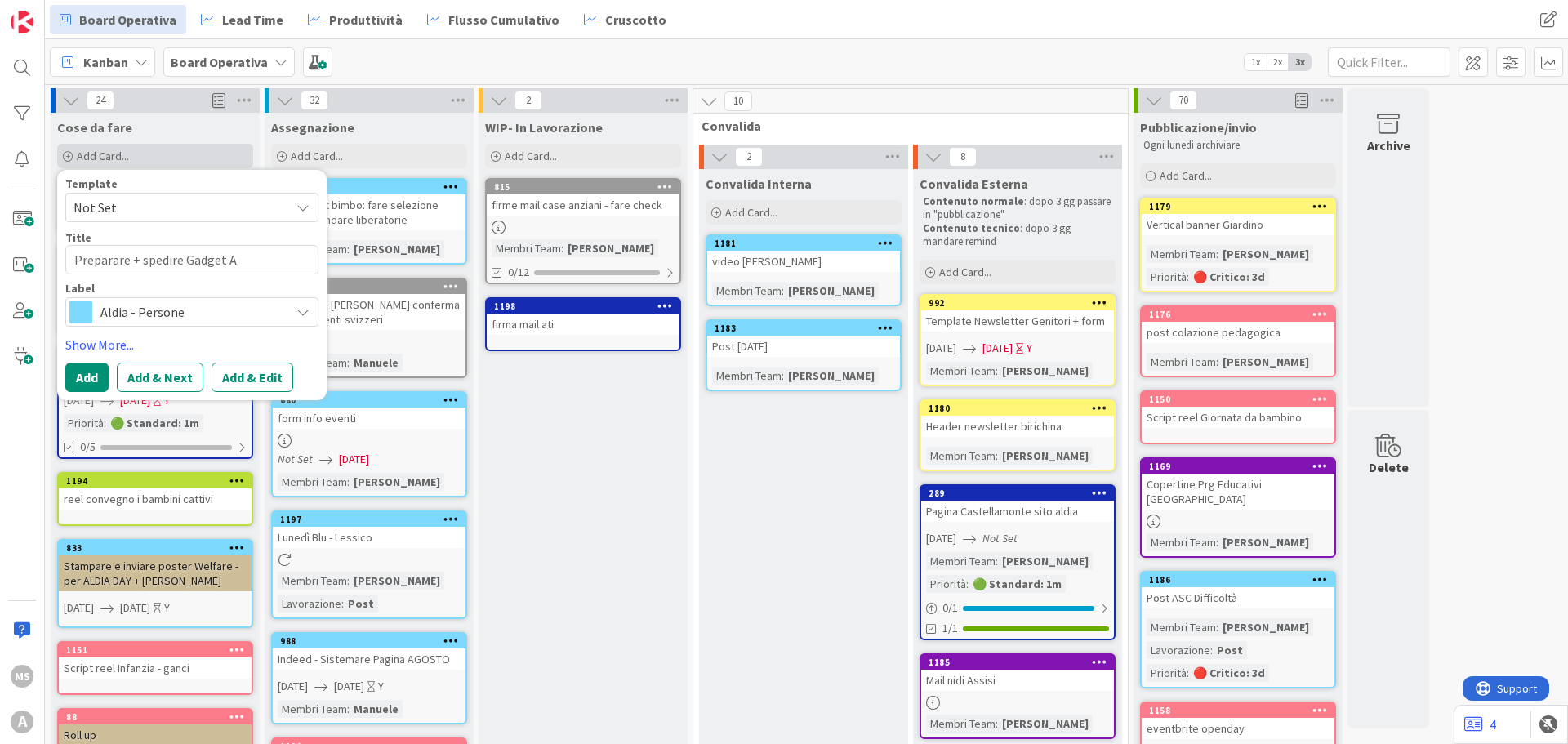
type textarea "Preparare + spedire Gadget AT"
type textarea "x"
type textarea "Preparare + spedire Gadget ATO"
type textarea "x"
type textarea "Preparare + spedire Gadget ATOT"
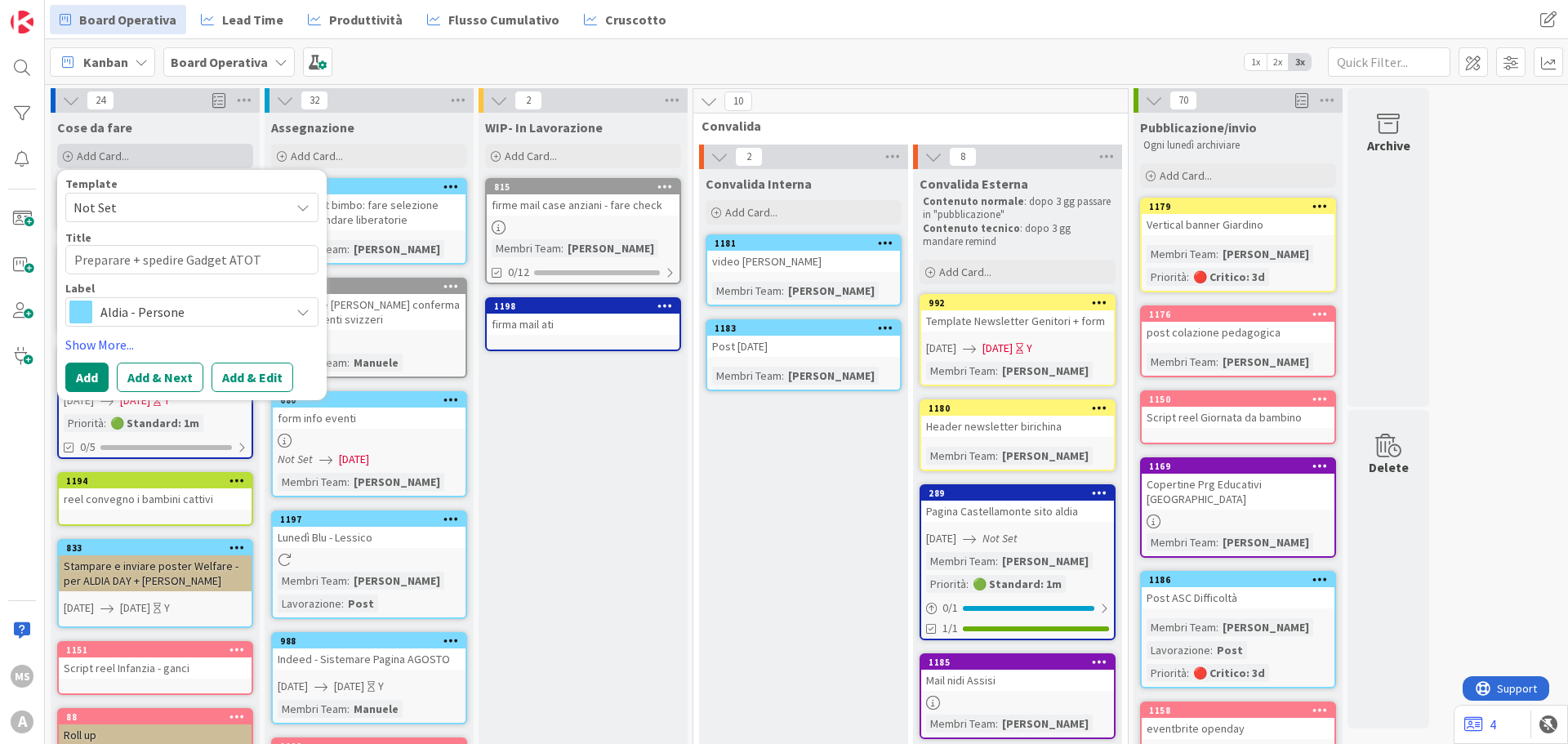
type textarea "x"
type textarea "Preparare + spedire Gadget ATOTR"
type textarea "x"
type textarea "Preparare + spedire Gadget ATOT"
type textarea "x"
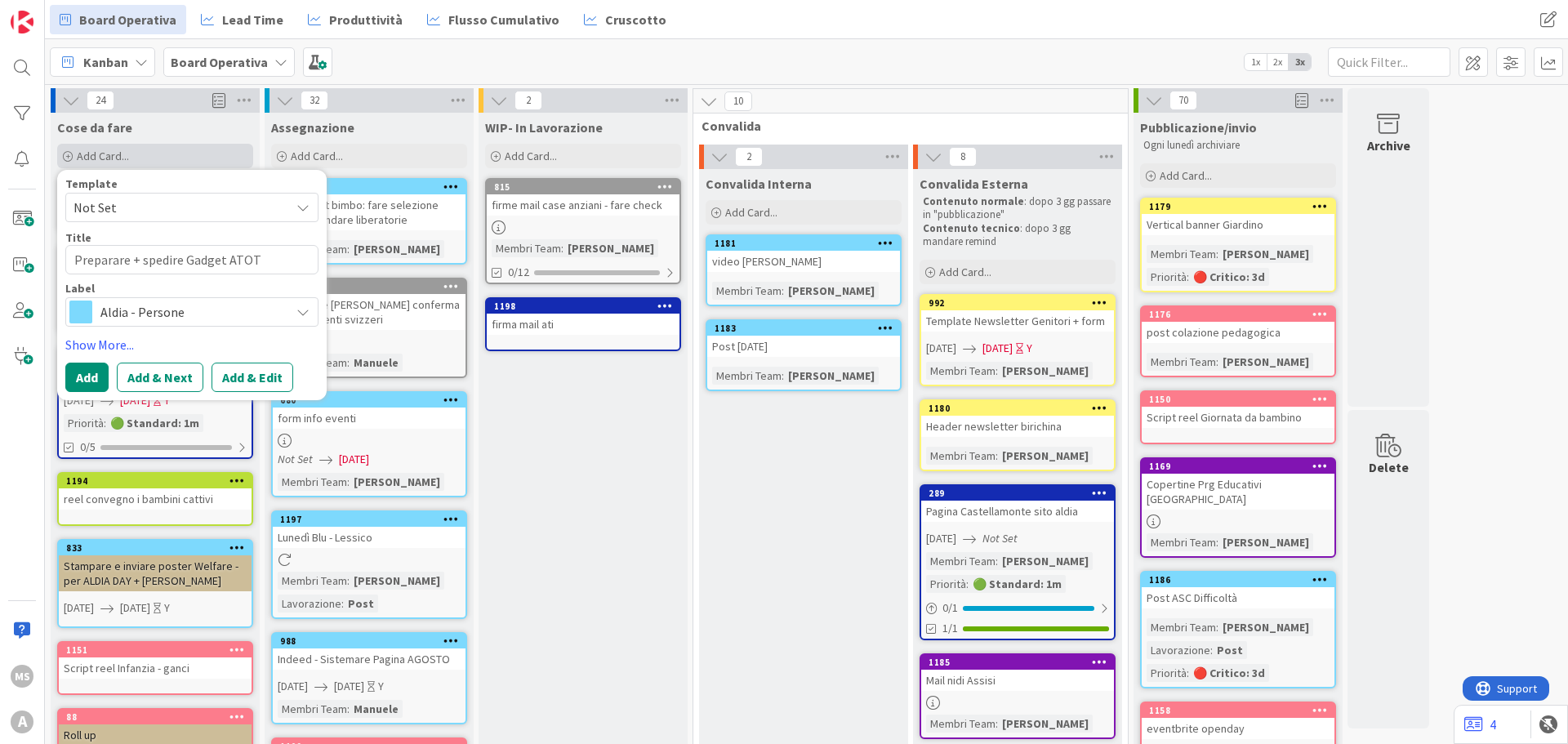
type textarea "Preparare + spedire Gadget ATO"
type textarea "x"
type textarea "Preparare + spedire Gadget AT"
type textarea "x"
type textarea "Preparare + spedire Gadget A"
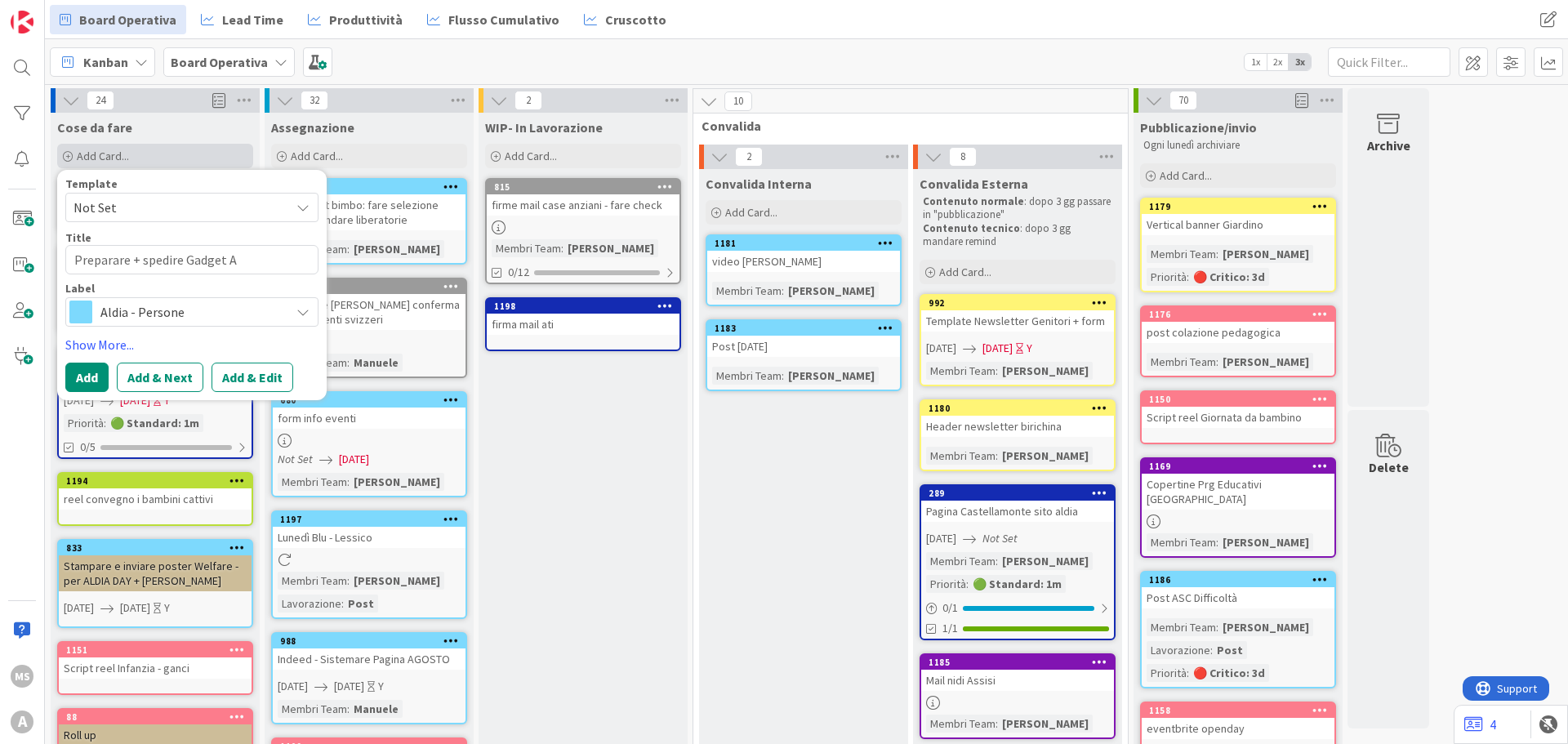
type textarea "x"
type textarea "Preparare + spedire Gadget AO"
type textarea "x"
type textarea "Preparare + spedire Gadget AOT"
type textarea "x"
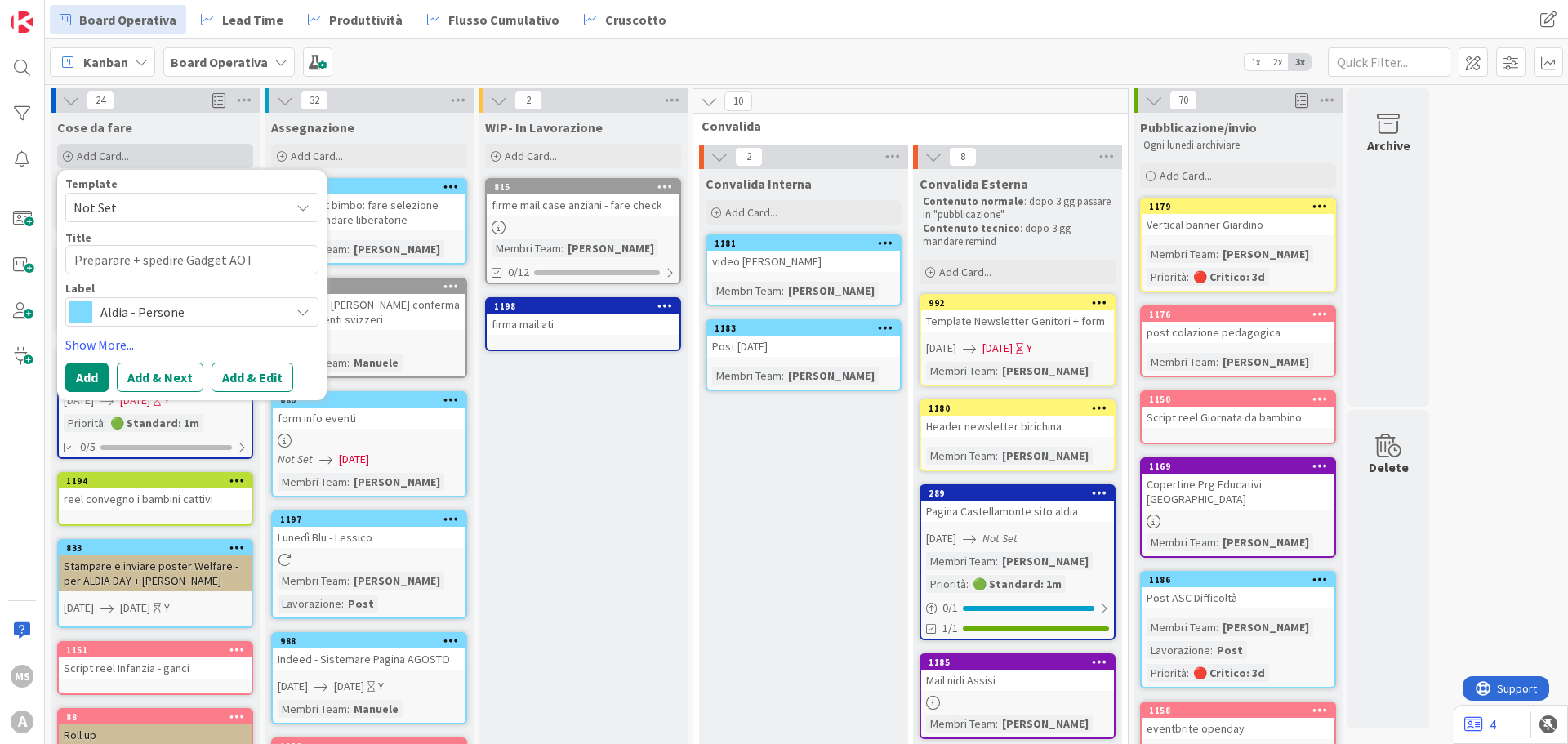
type textarea "Preparare + spedire Gadget AOTR"
type textarea "x"
type textarea "Preparare + spedire Gadget AOTR"
type textarea "x"
type textarea "Preparare + spedire Gadget AOTR L"
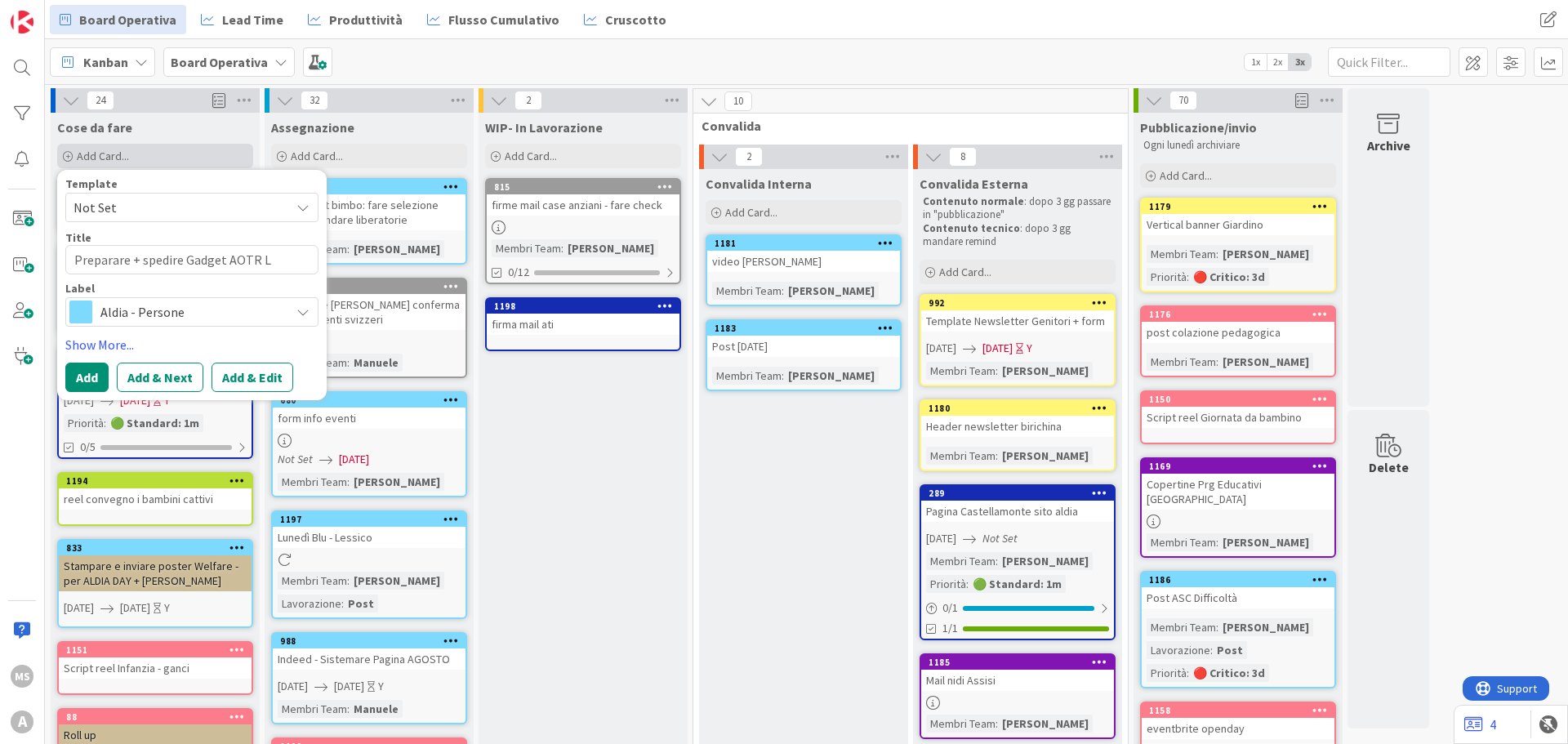
type textarea "x"
type textarea "Preparare + spedire Gadget AOTR La"
type textarea "x"
type textarea "Preparare + spedire Gadget AOTR Laz"
type textarea "x"
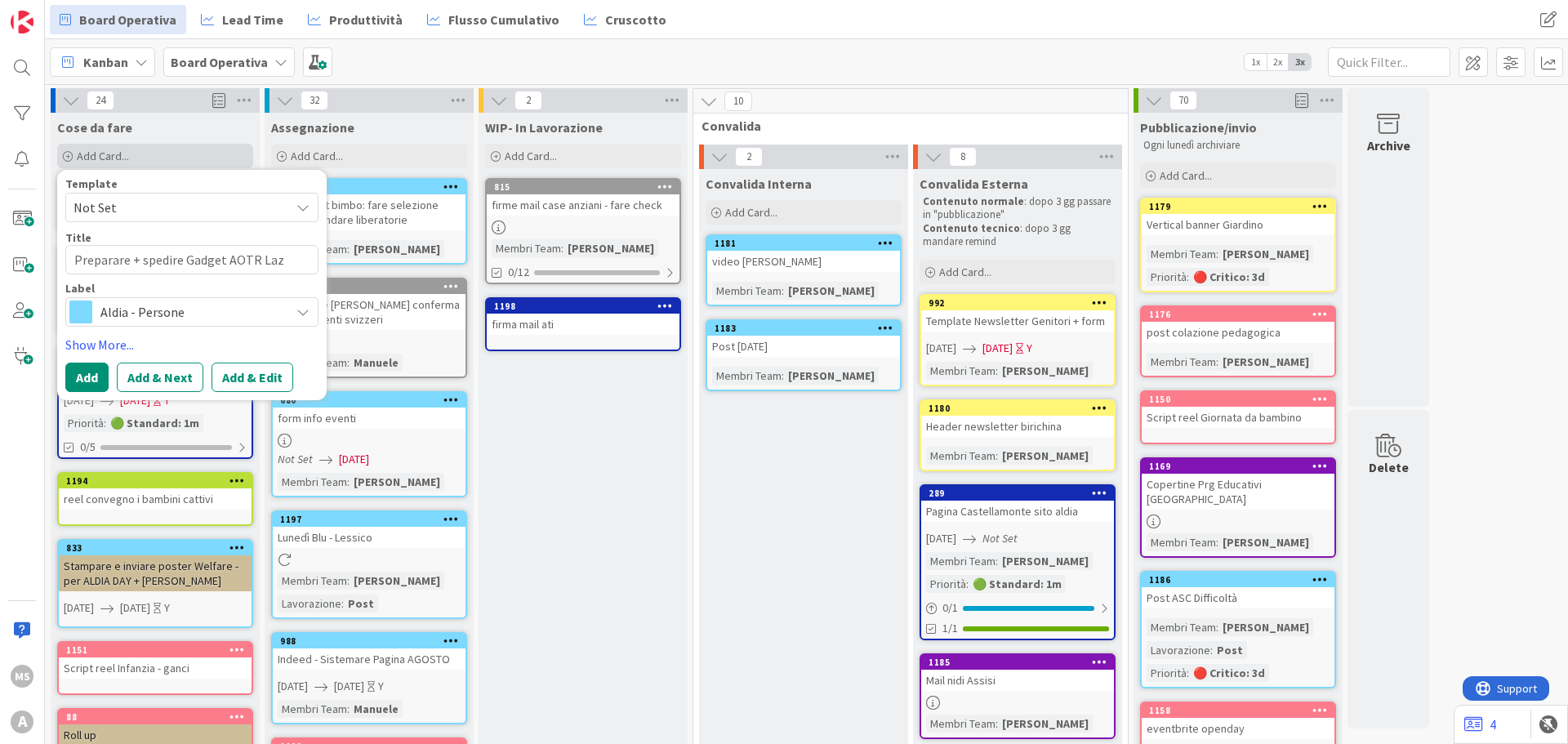
type textarea "Preparare + spedire Gadget AOTR Lazi"
type textarea "x"
type textarea "Preparare + spedire Gadget AOTR Lazio"
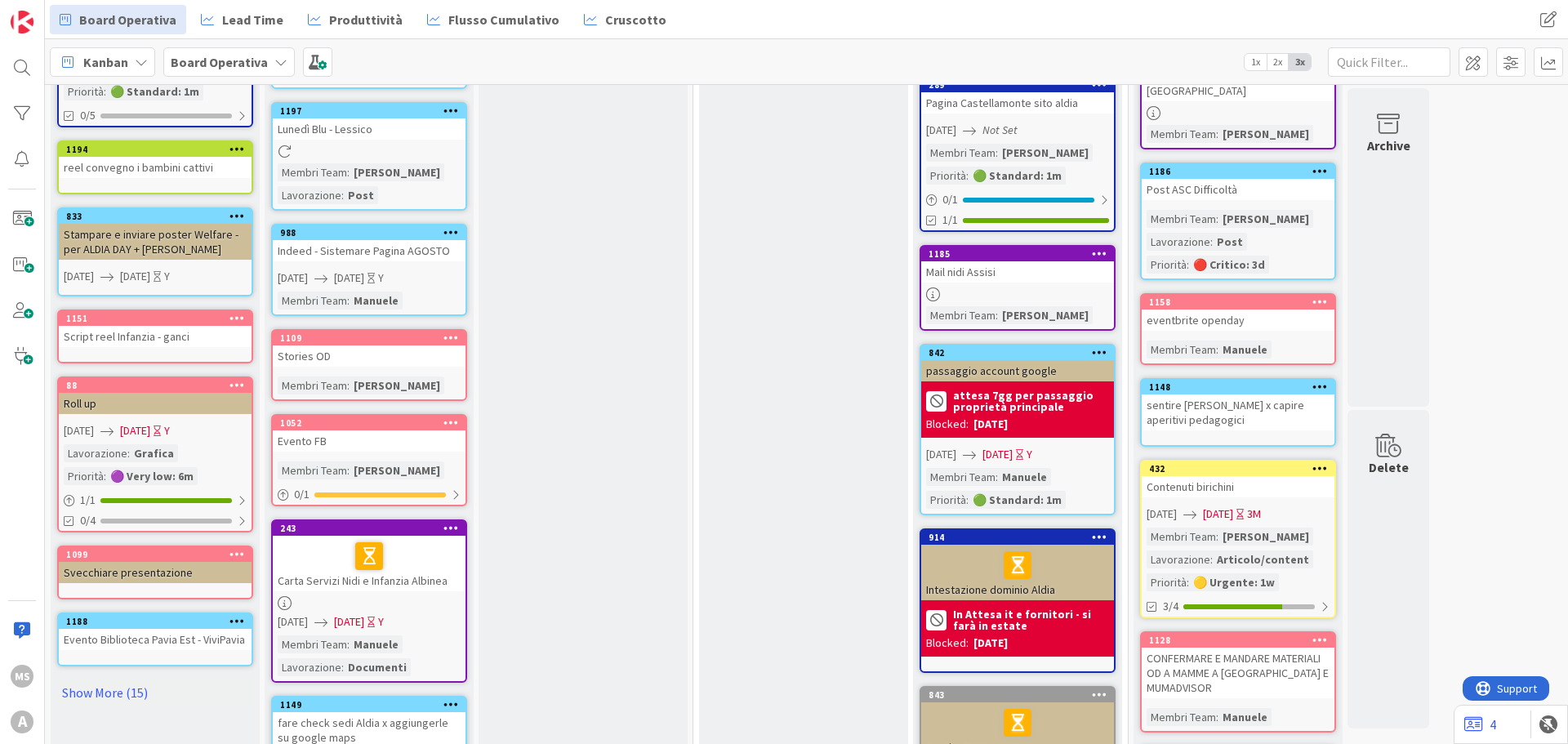
scroll to position [605, 0]
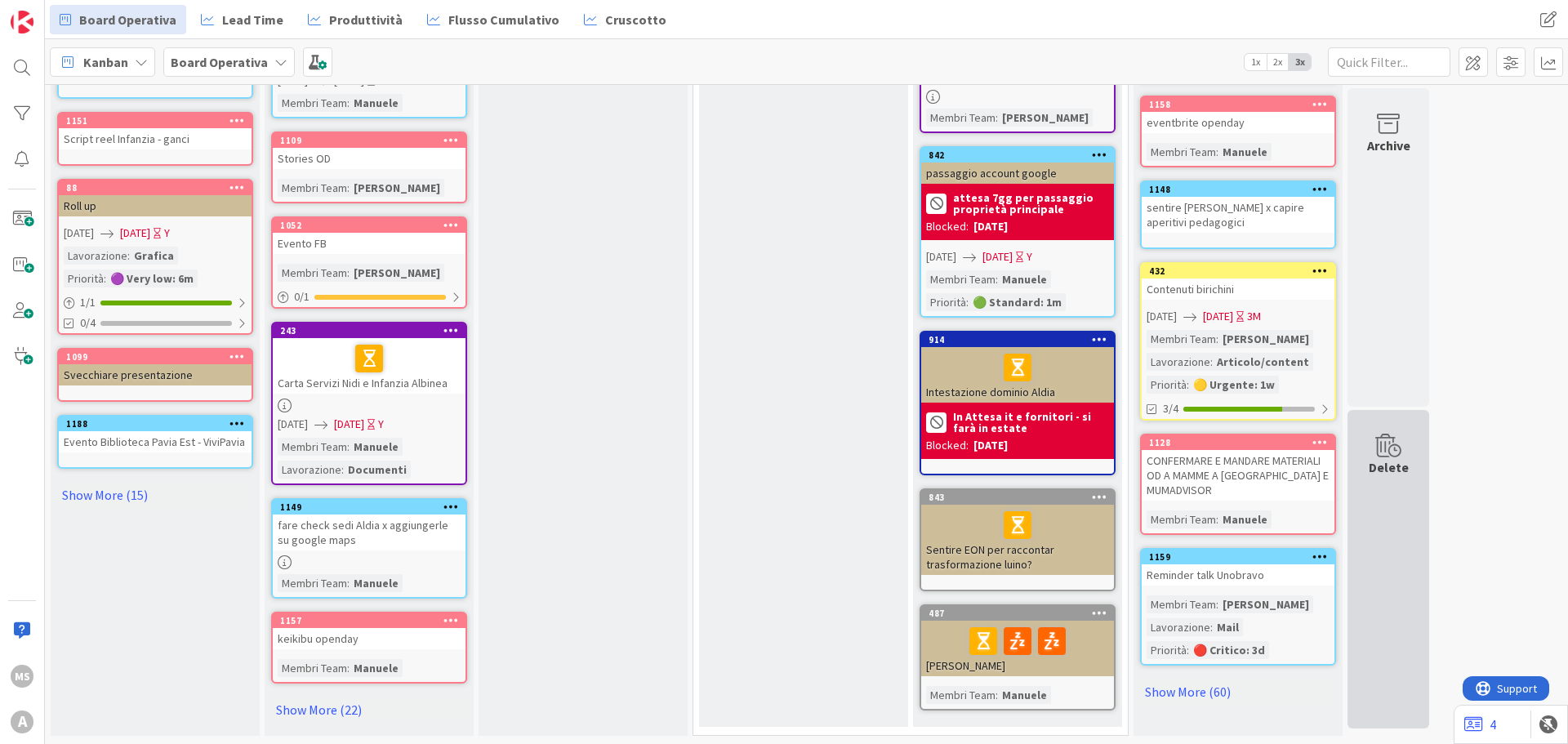
click at [1369, 478] on div "Delete" at bounding box center [1387, 568] width 81 height 318
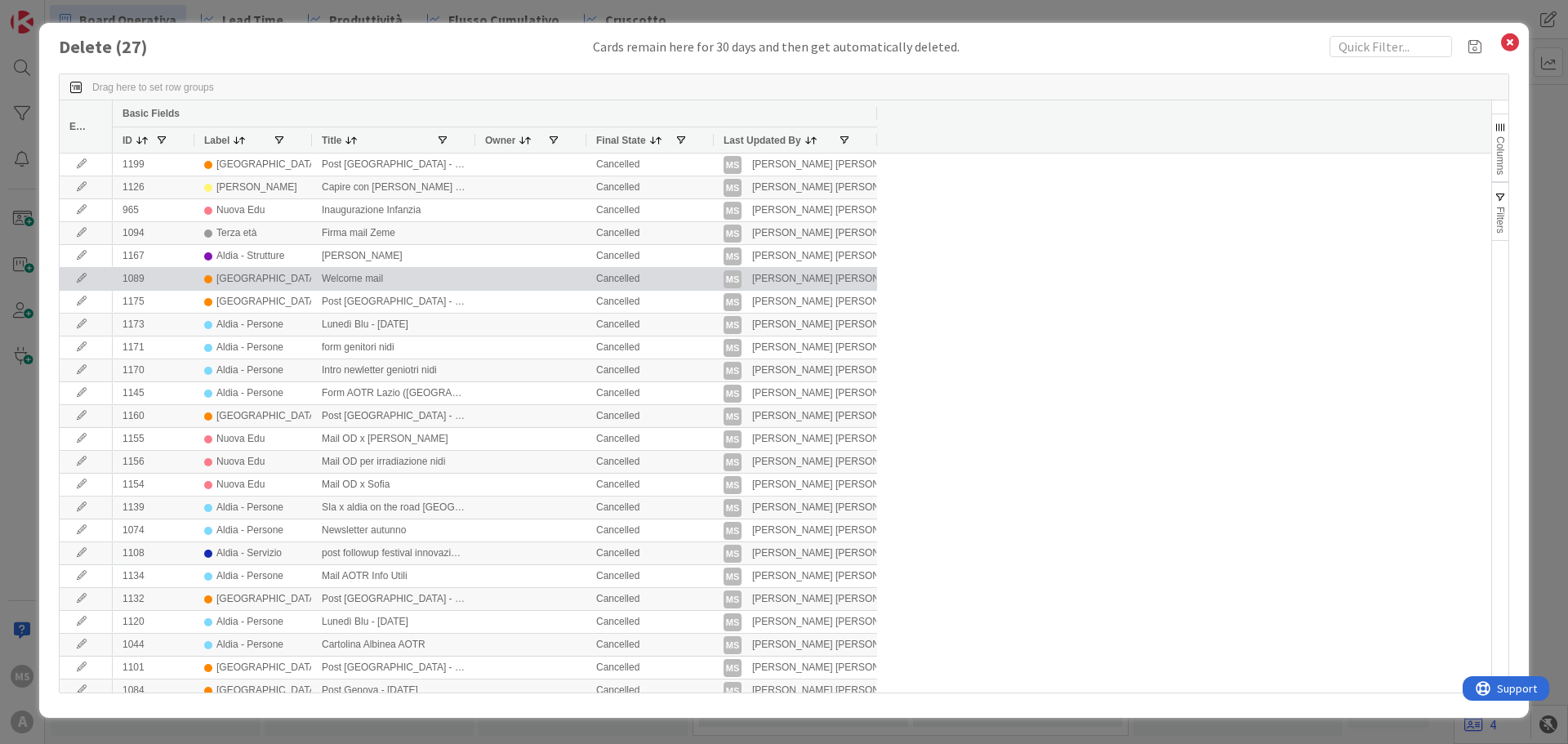
click at [360, 275] on div "Welcome mail" at bounding box center [393, 279] width 163 height 22
click at [80, 281] on icon at bounding box center [81, 279] width 24 height 10
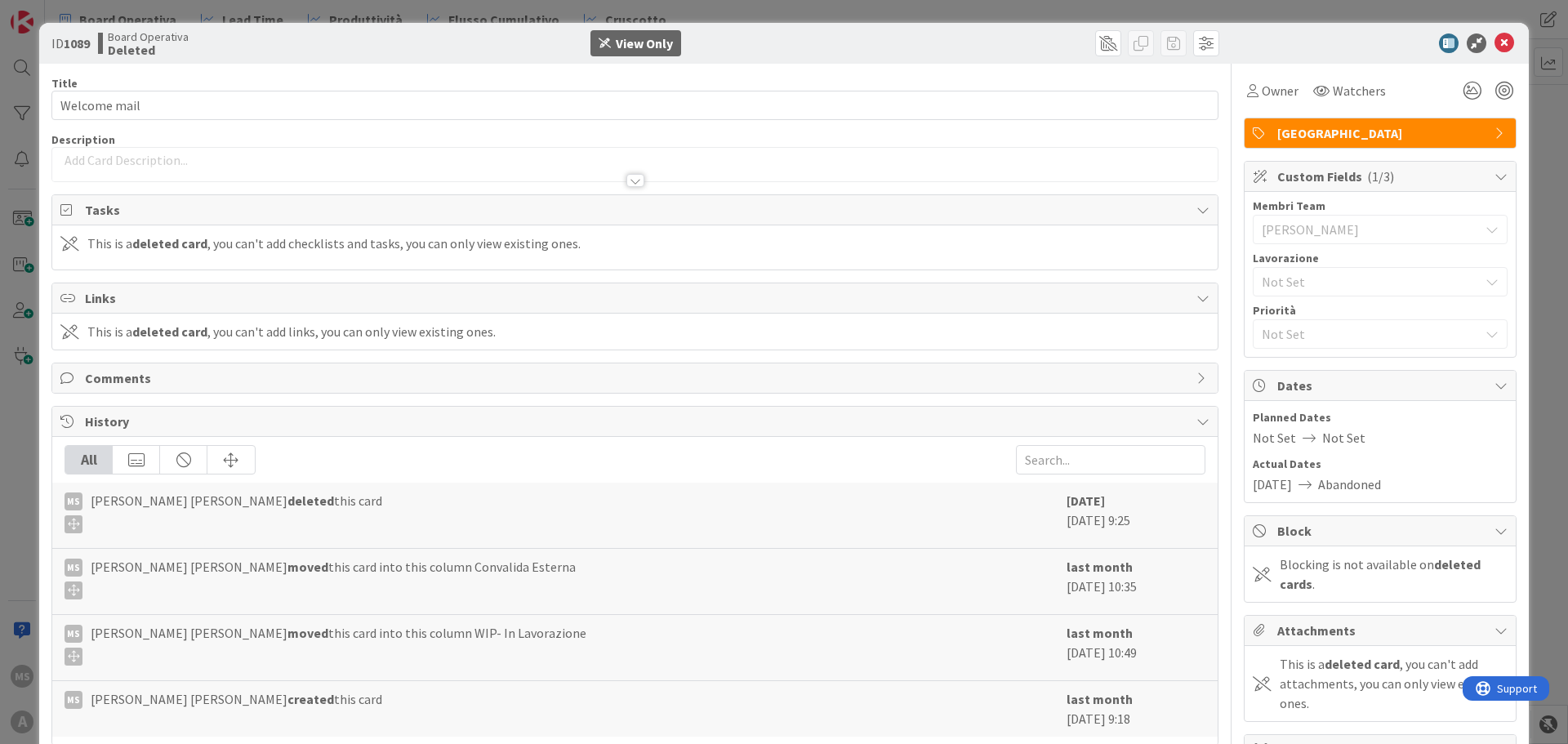
click at [1480, 45] on div at bounding box center [1371, 43] width 289 height 19
click at [1494, 45] on icon at bounding box center [1503, 43] width 19 height 19
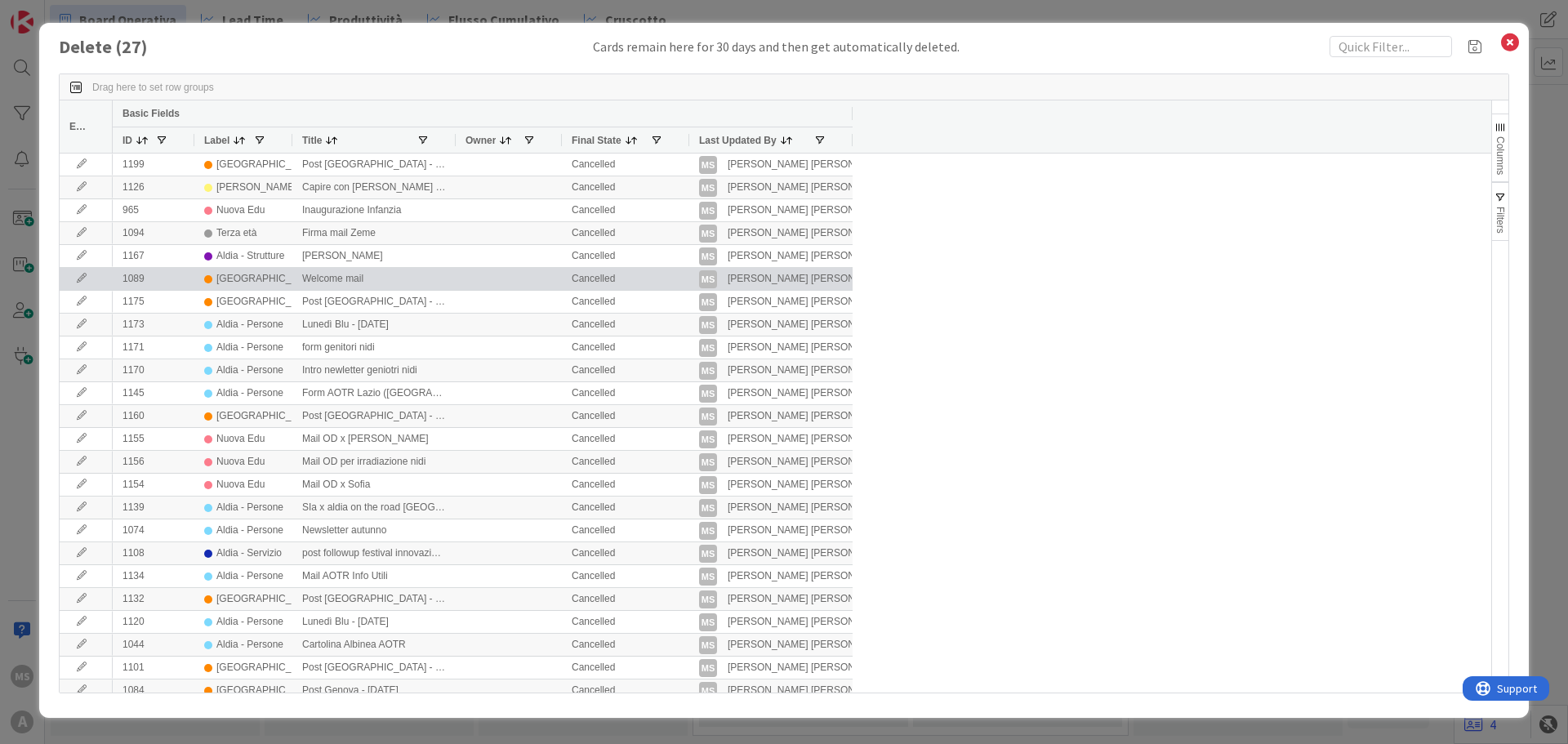
click at [396, 280] on div "Welcome mail" at bounding box center [374, 279] width 163 height 22
click at [457, 280] on div "1089 Genova Welcome mail Cancelled MS Manuele Koici Siciliano" at bounding box center [482, 279] width 740 height 23
click at [512, 278] on div at bounding box center [509, 279] width 106 height 22
click at [133, 280] on div "1089" at bounding box center [153, 279] width 81 height 22
click at [101, 276] on div at bounding box center [86, 279] width 53 height 22
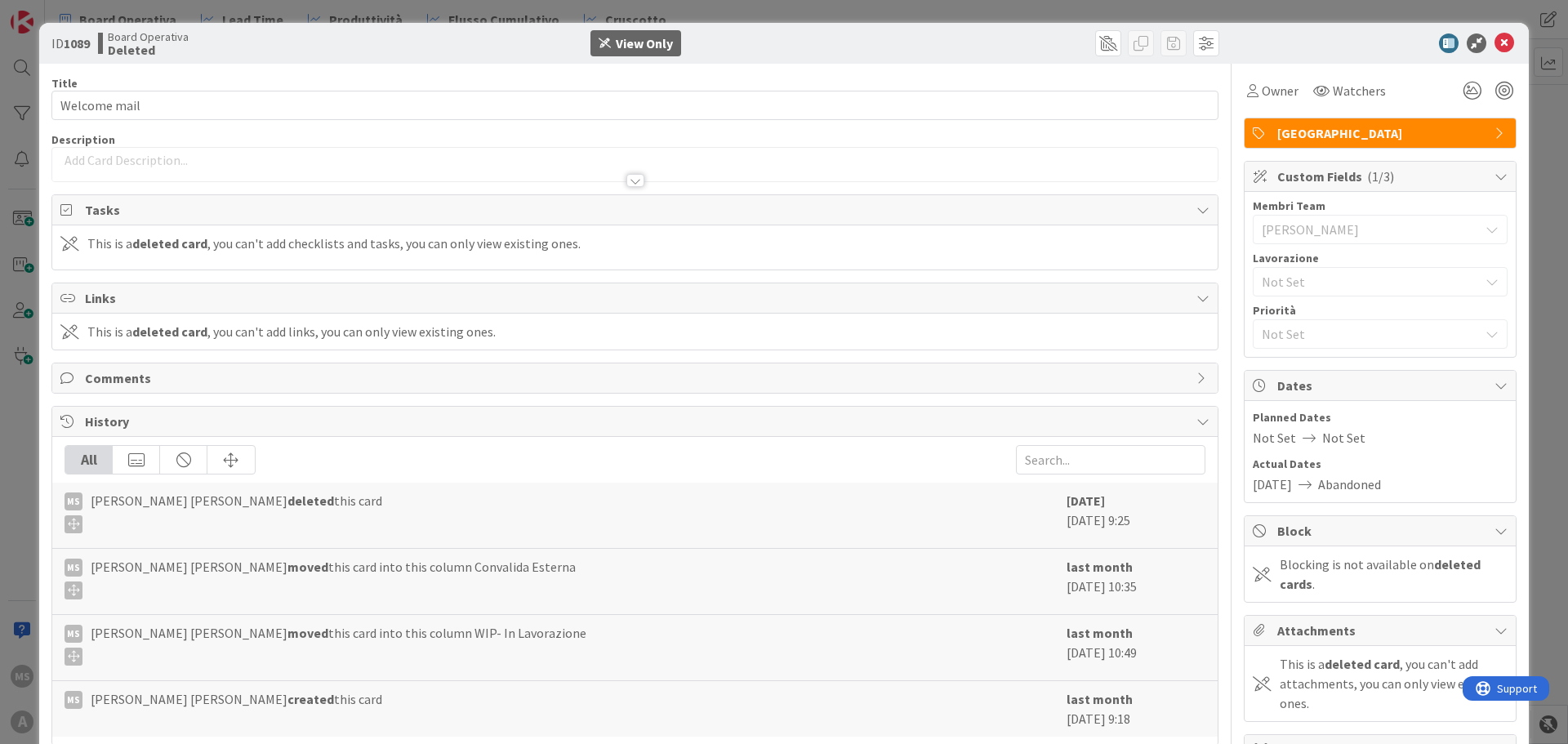
scroll to position [81, 0]
